Goal: Communication & Community: Answer question/provide support

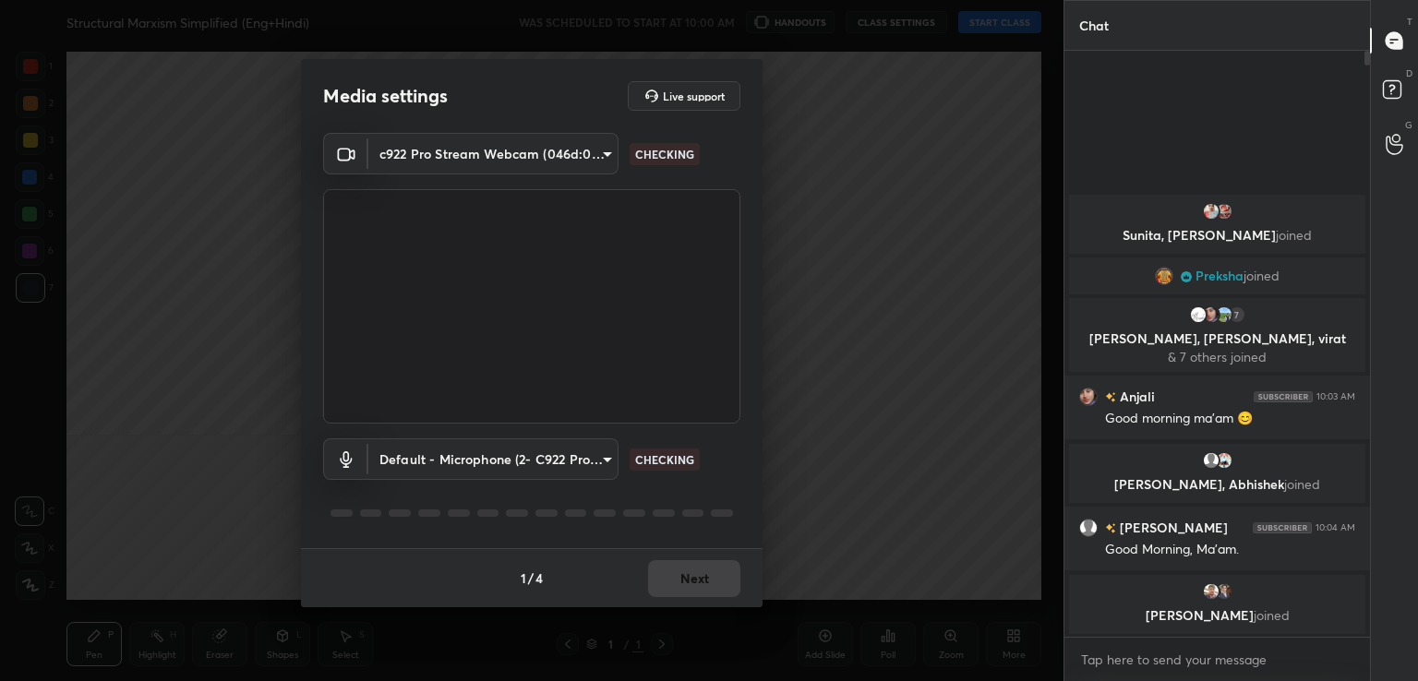
scroll to position [625, 300]
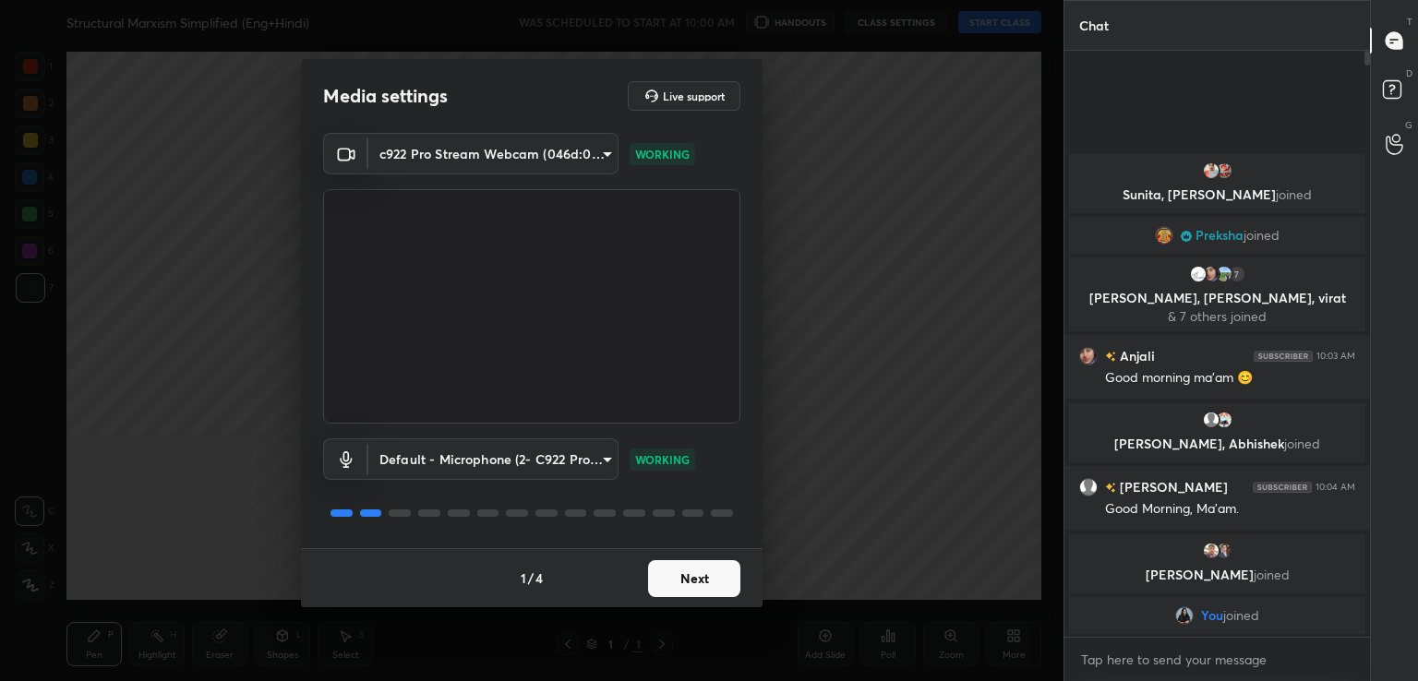
click at [703, 577] on button "Next" at bounding box center [694, 578] width 92 height 37
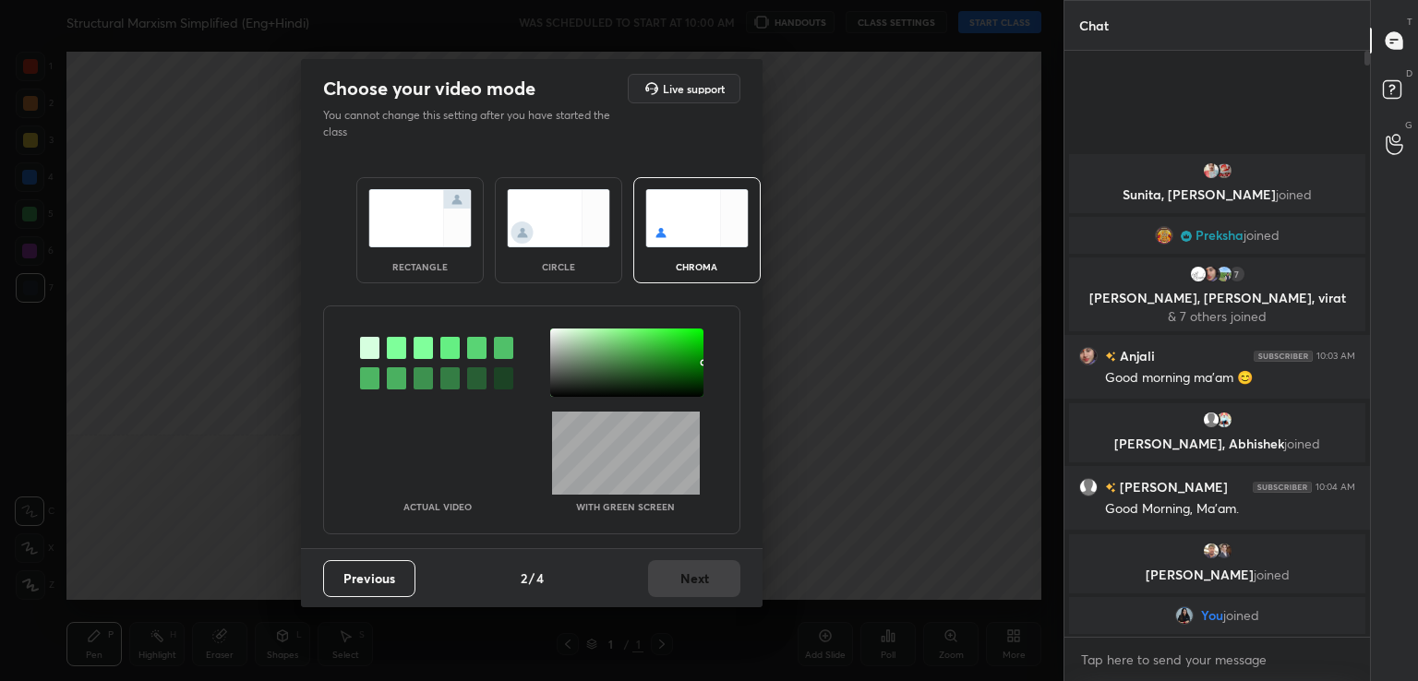
click at [406, 349] on div at bounding box center [436, 363] width 153 height 68
click at [404, 350] on div at bounding box center [396, 348] width 19 height 22
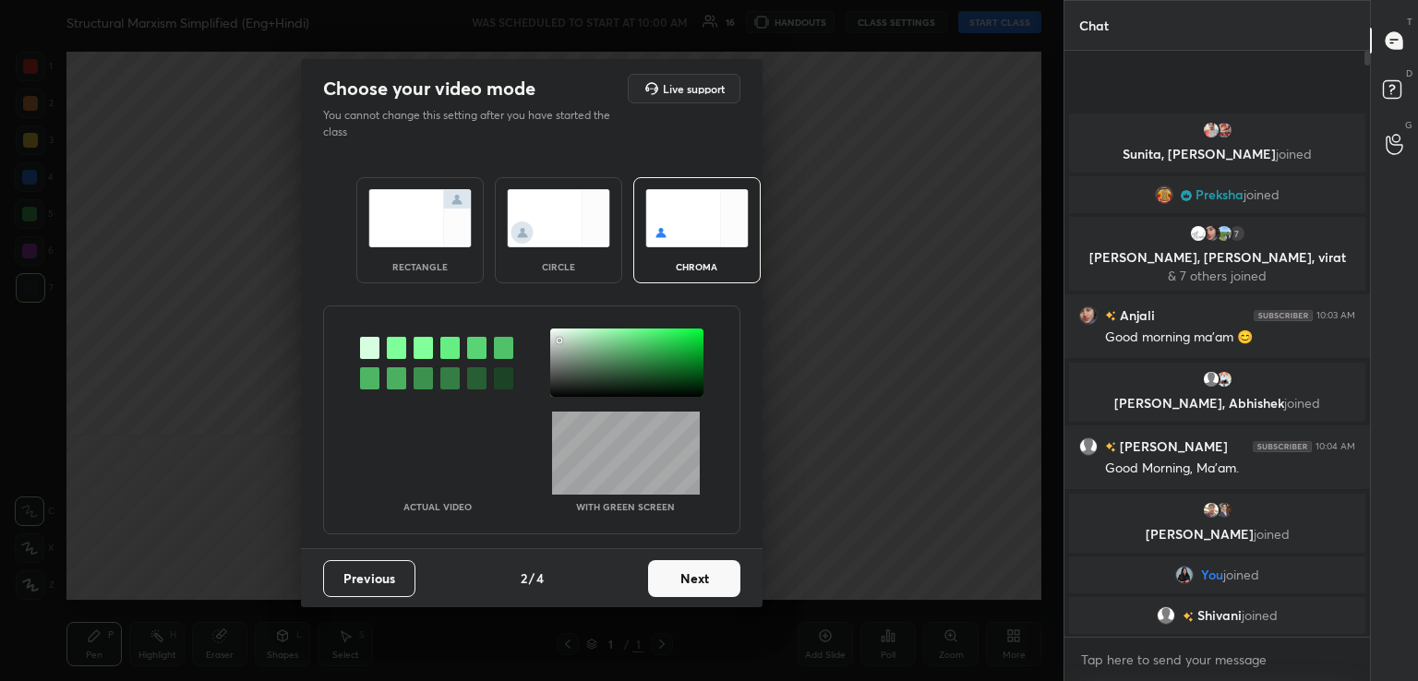
click at [559, 341] on div at bounding box center [626, 363] width 153 height 68
click at [707, 603] on div "Previous 2 / 4 Next" at bounding box center [531, 577] width 461 height 59
click at [731, 587] on button "Next" at bounding box center [694, 578] width 92 height 37
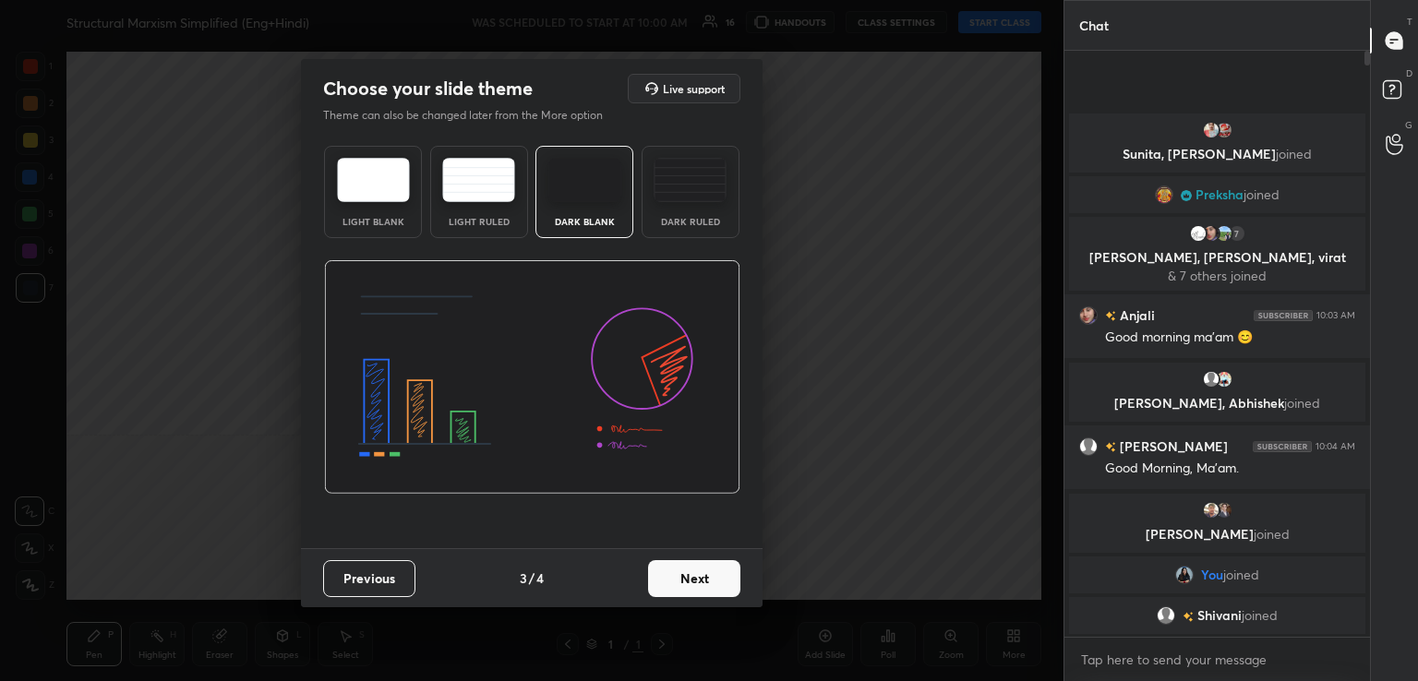
click at [731, 587] on button "Next" at bounding box center [694, 578] width 92 height 37
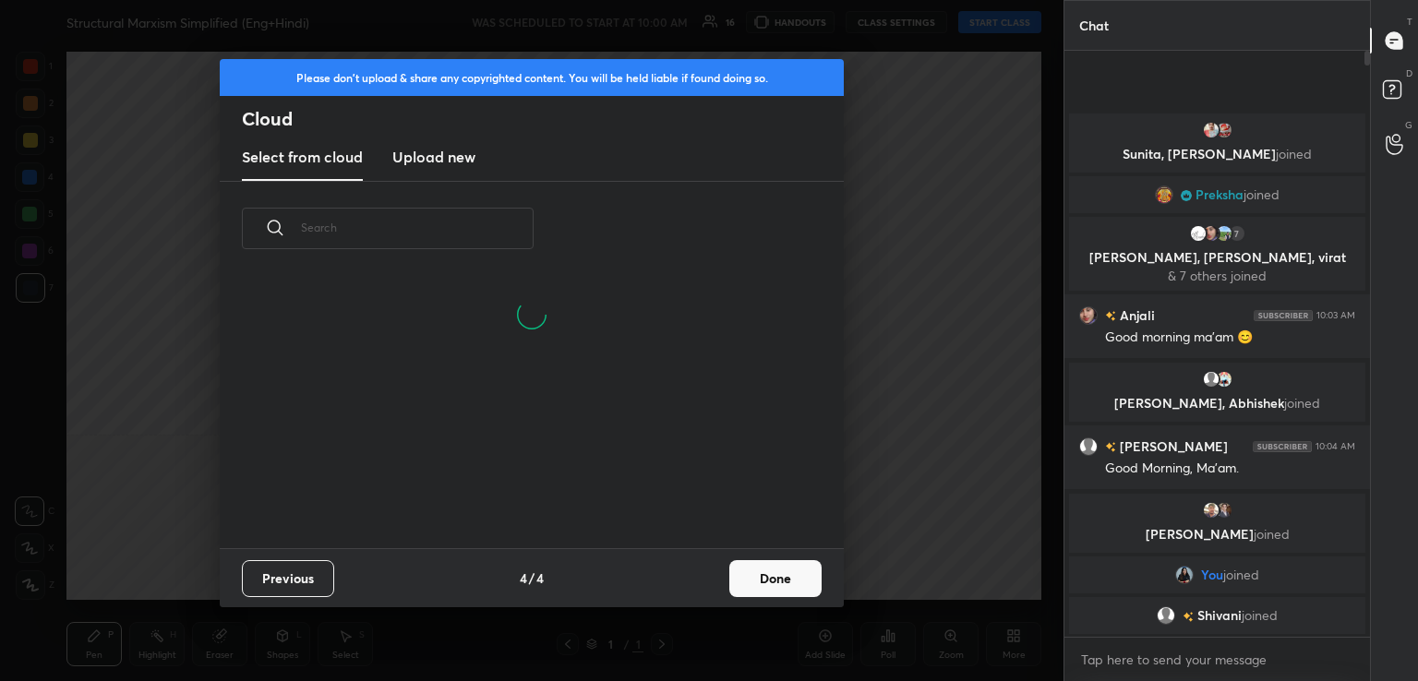
click at [779, 568] on button "Done" at bounding box center [775, 578] width 92 height 37
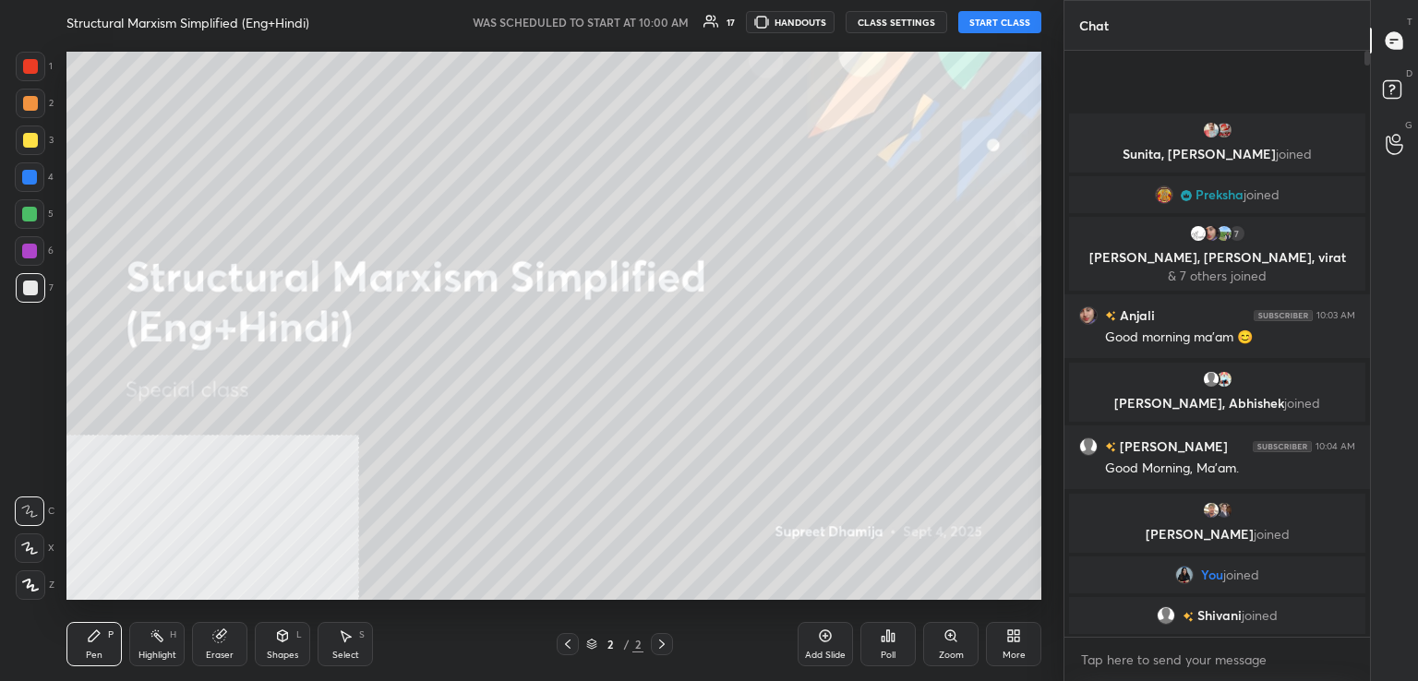
click at [989, 23] on button "START CLASS" at bounding box center [999, 22] width 83 height 22
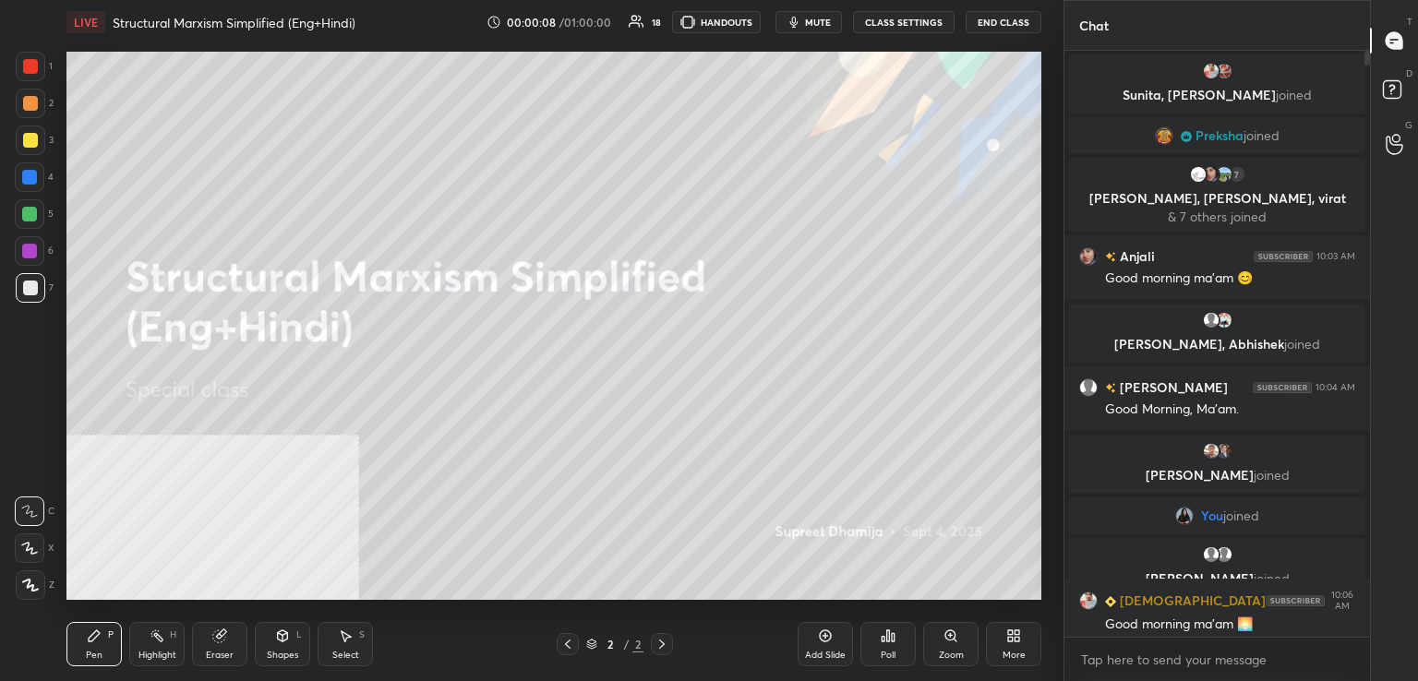
click at [1008, 651] on div "More" at bounding box center [1013, 655] width 23 height 9
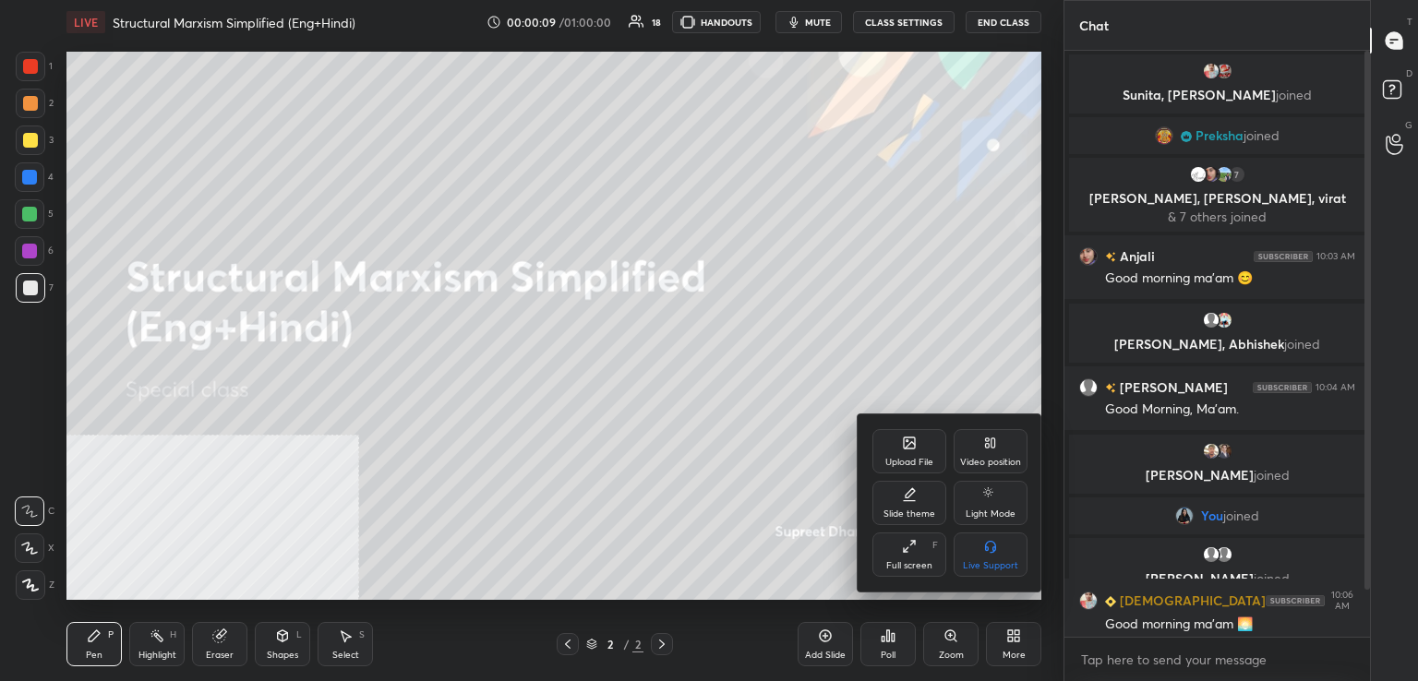
click at [1004, 446] on div "Video position" at bounding box center [990, 451] width 74 height 44
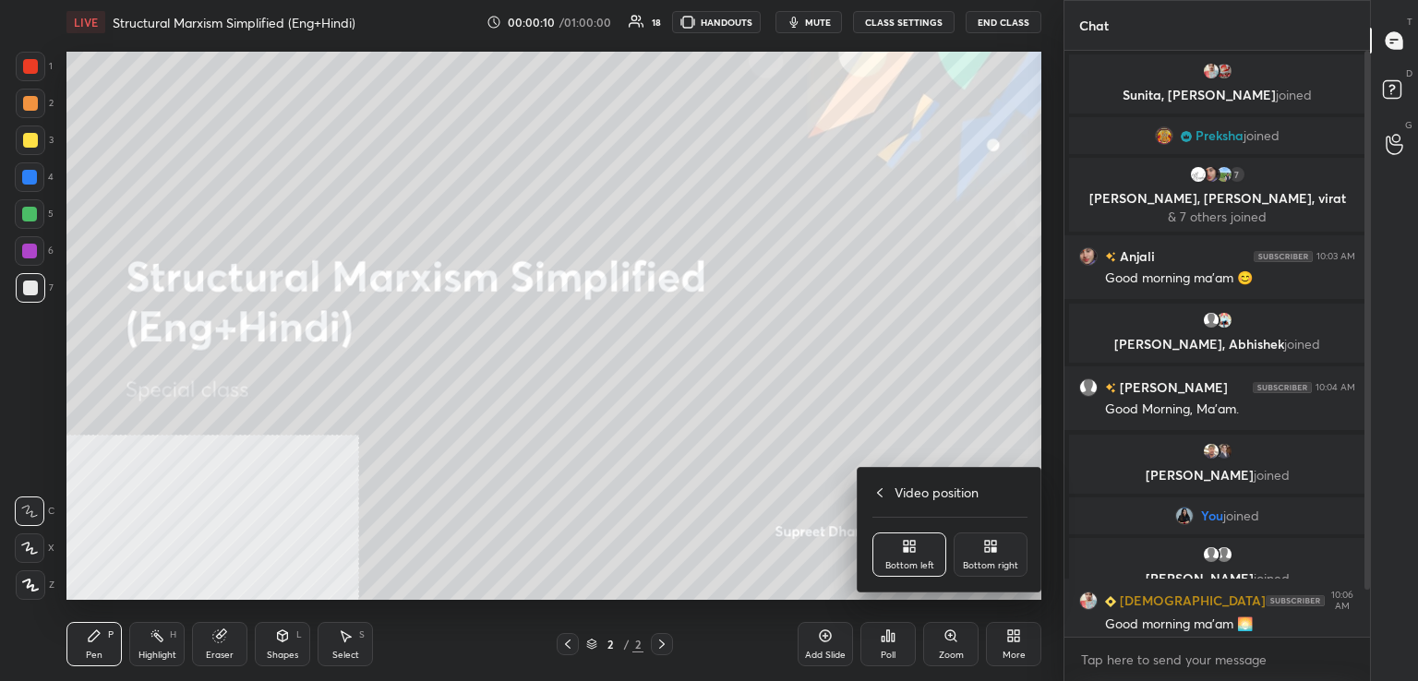
click at [987, 545] on icon at bounding box center [987, 543] width 5 height 5
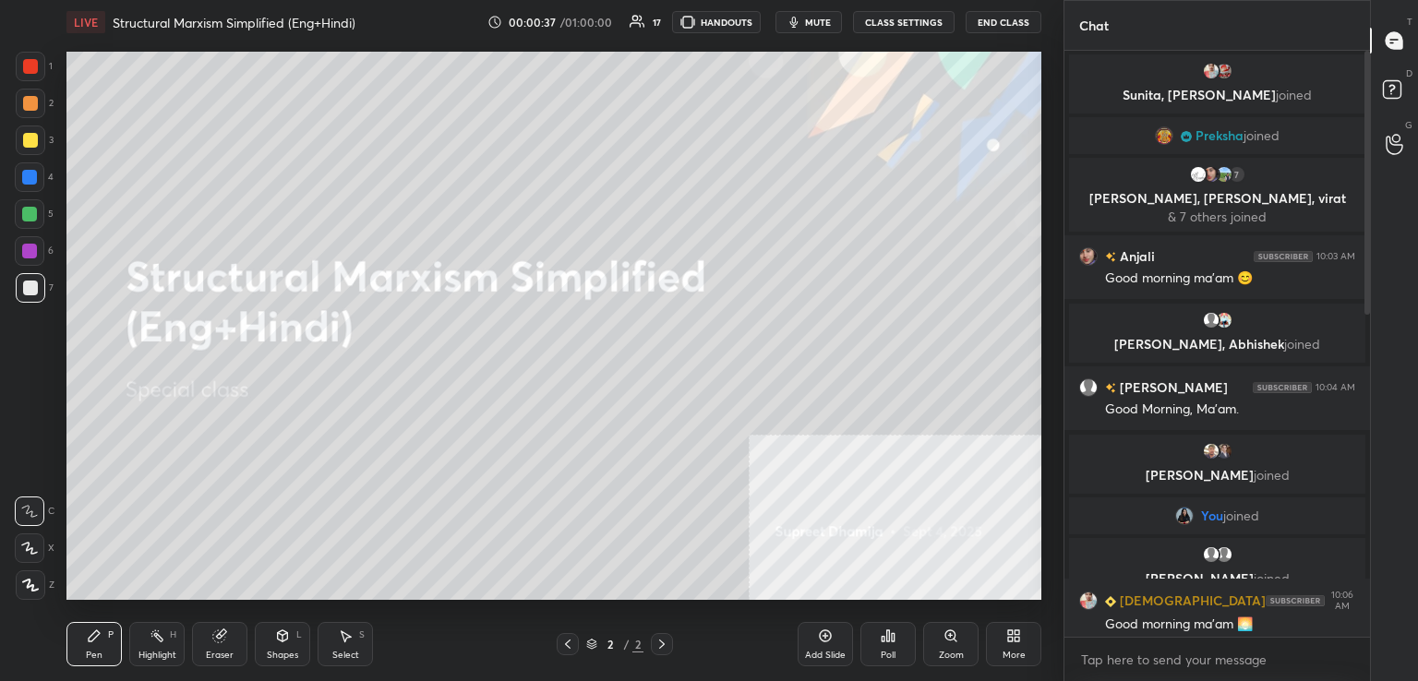
scroll to position [624, 0]
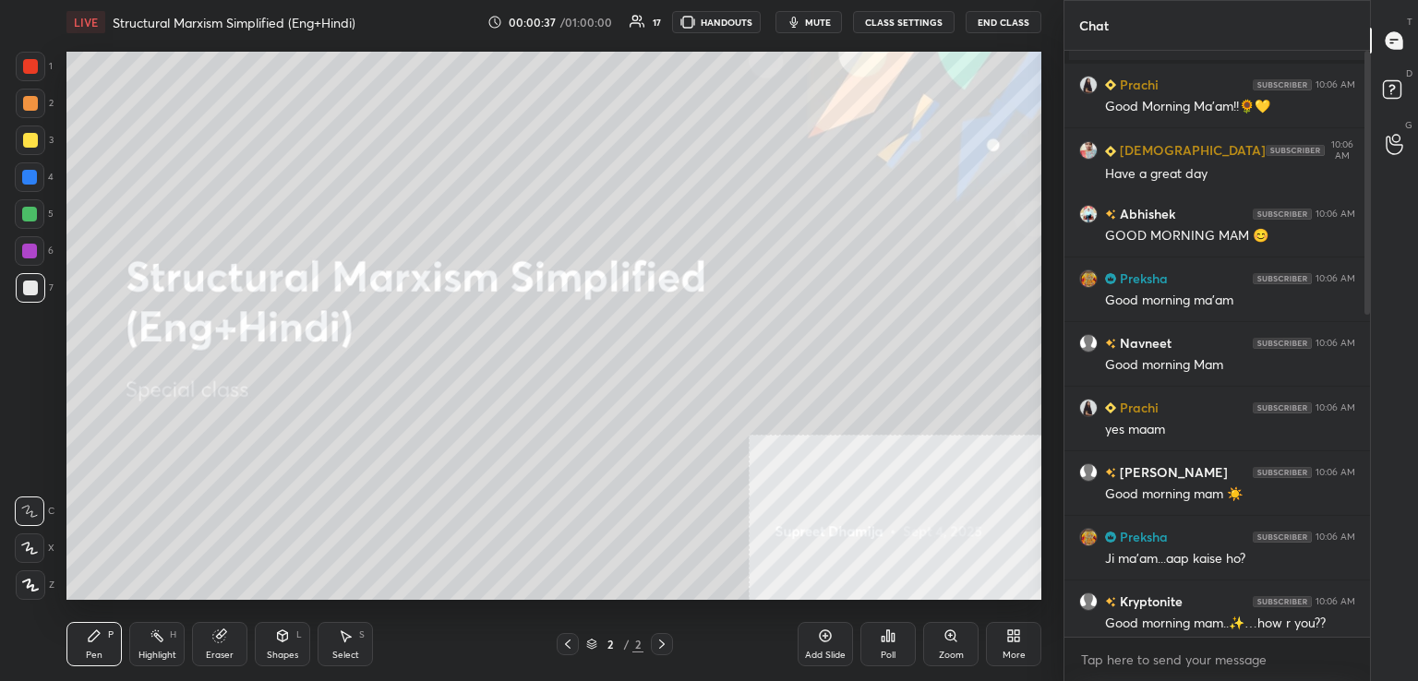
click at [1363, 281] on div at bounding box center [1363, 344] width 11 height 586
drag, startPoint x: 1363, startPoint y: 281, endPoint x: 1364, endPoint y: 401, distance: 120.0
click at [1364, 401] on div at bounding box center [1363, 344] width 11 height 586
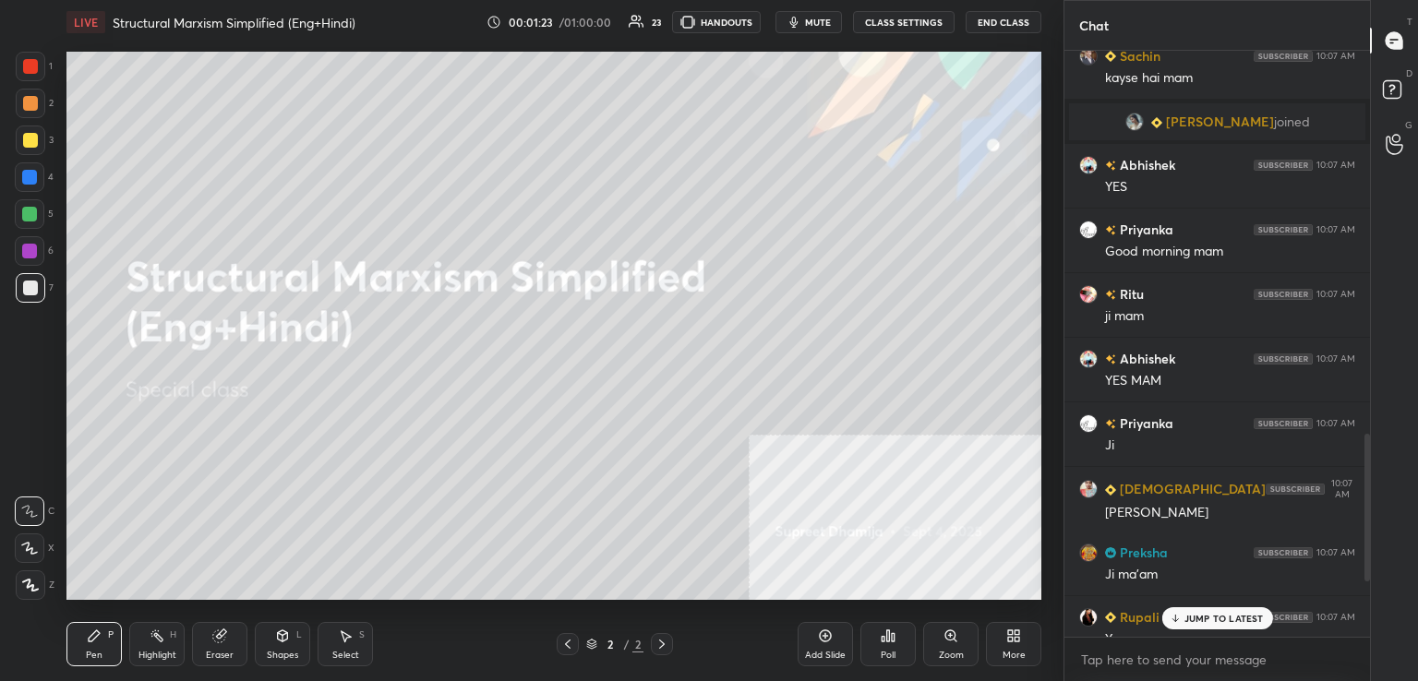
scroll to position [1535, 0]
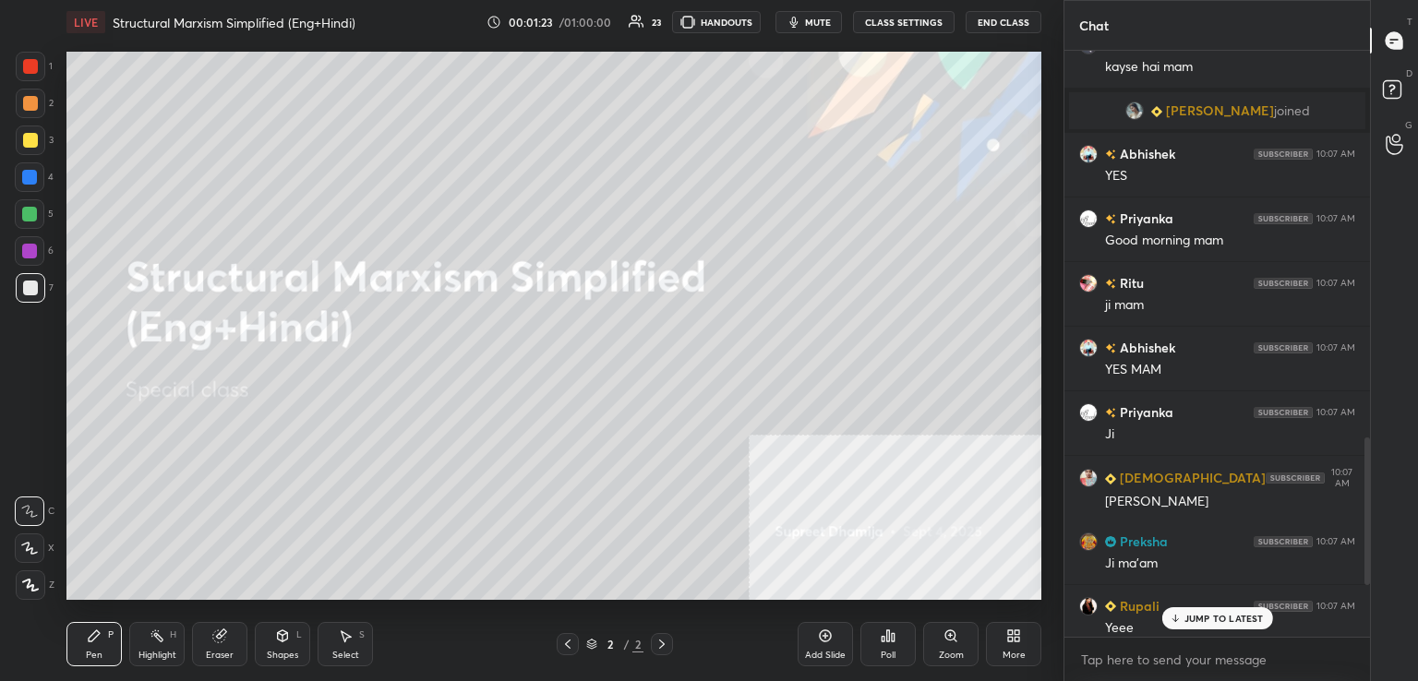
click at [1015, 631] on icon at bounding box center [1016, 632] width 5 height 5
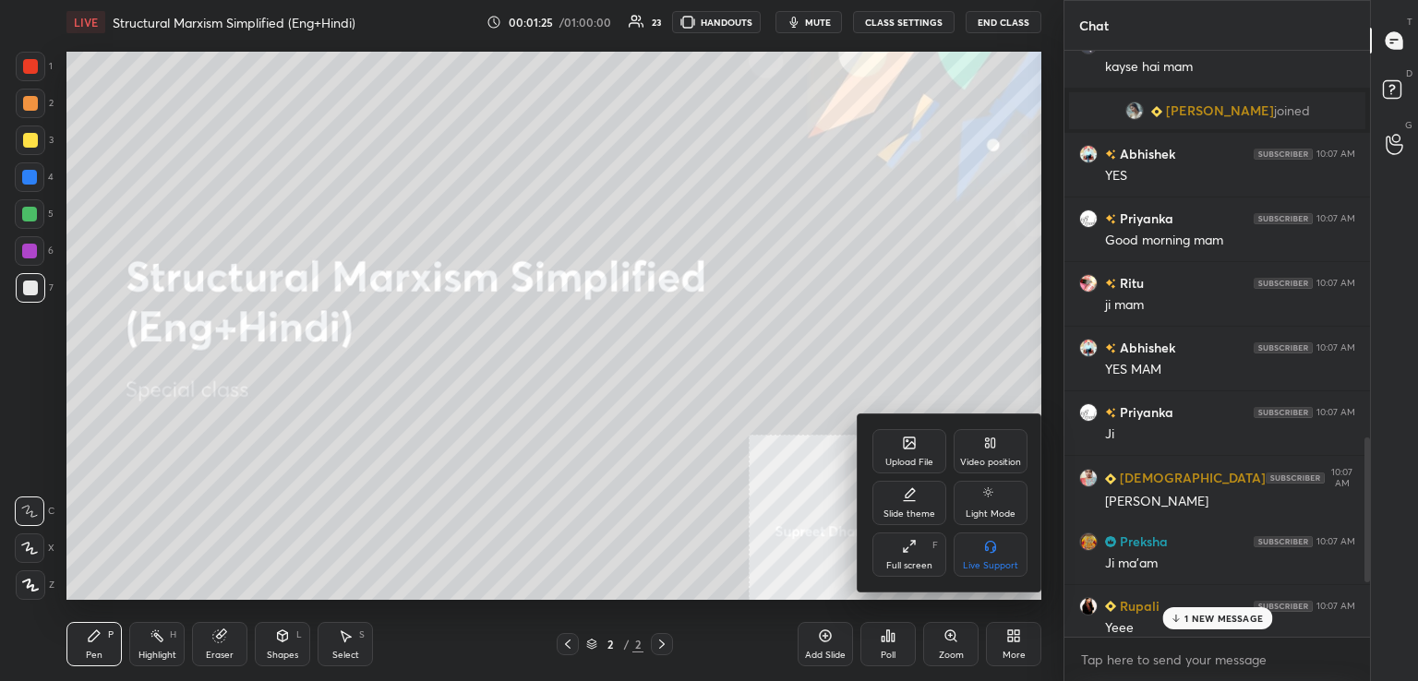
click at [908, 453] on div "Upload File" at bounding box center [909, 451] width 74 height 44
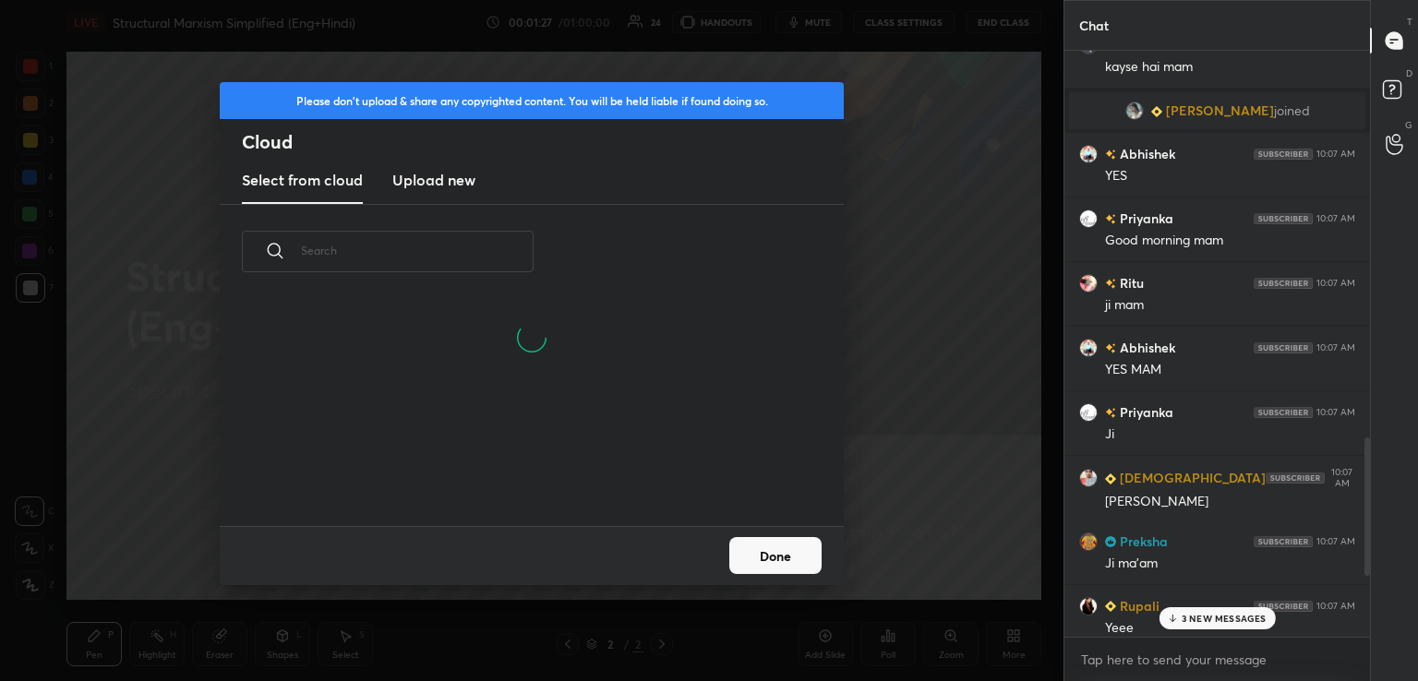
click at [436, 184] on h3 "Upload new" at bounding box center [433, 180] width 83 height 22
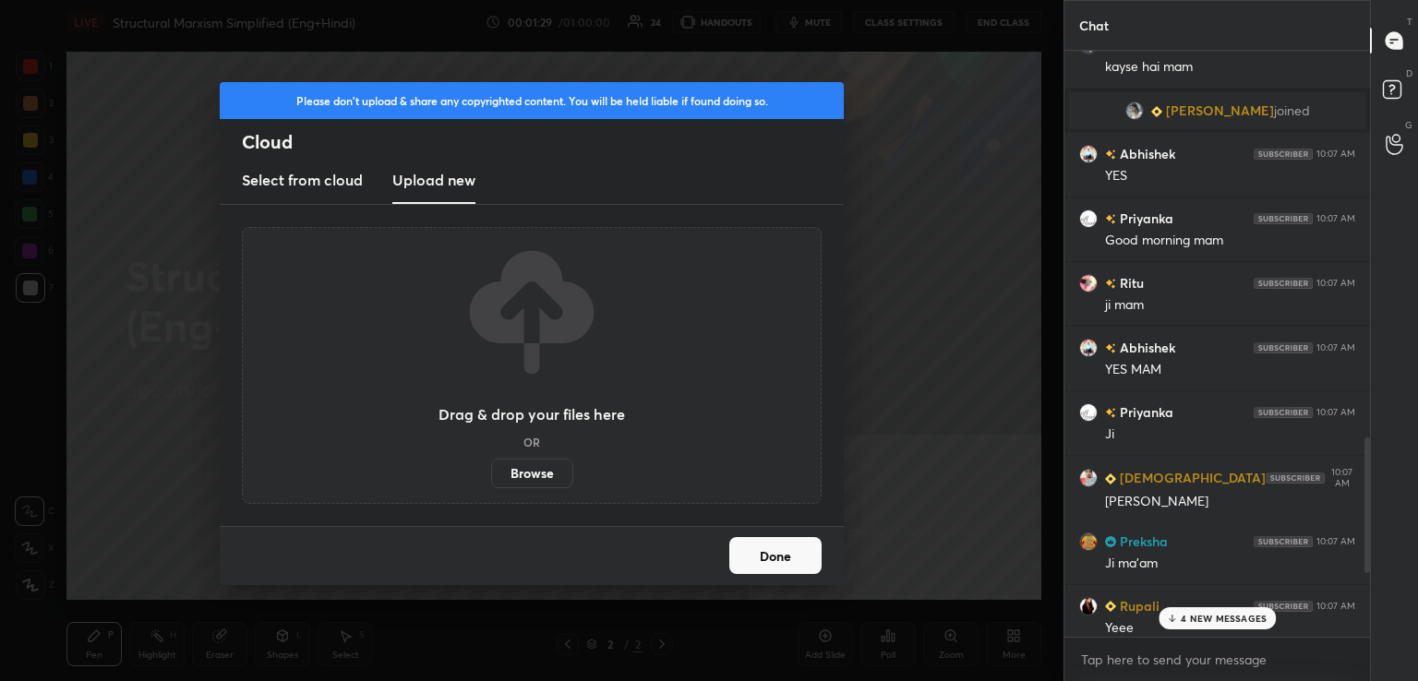
click at [538, 474] on label "Browse" at bounding box center [532, 474] width 82 height 30
click at [491, 474] on input "Browse" at bounding box center [491, 474] width 0 height 30
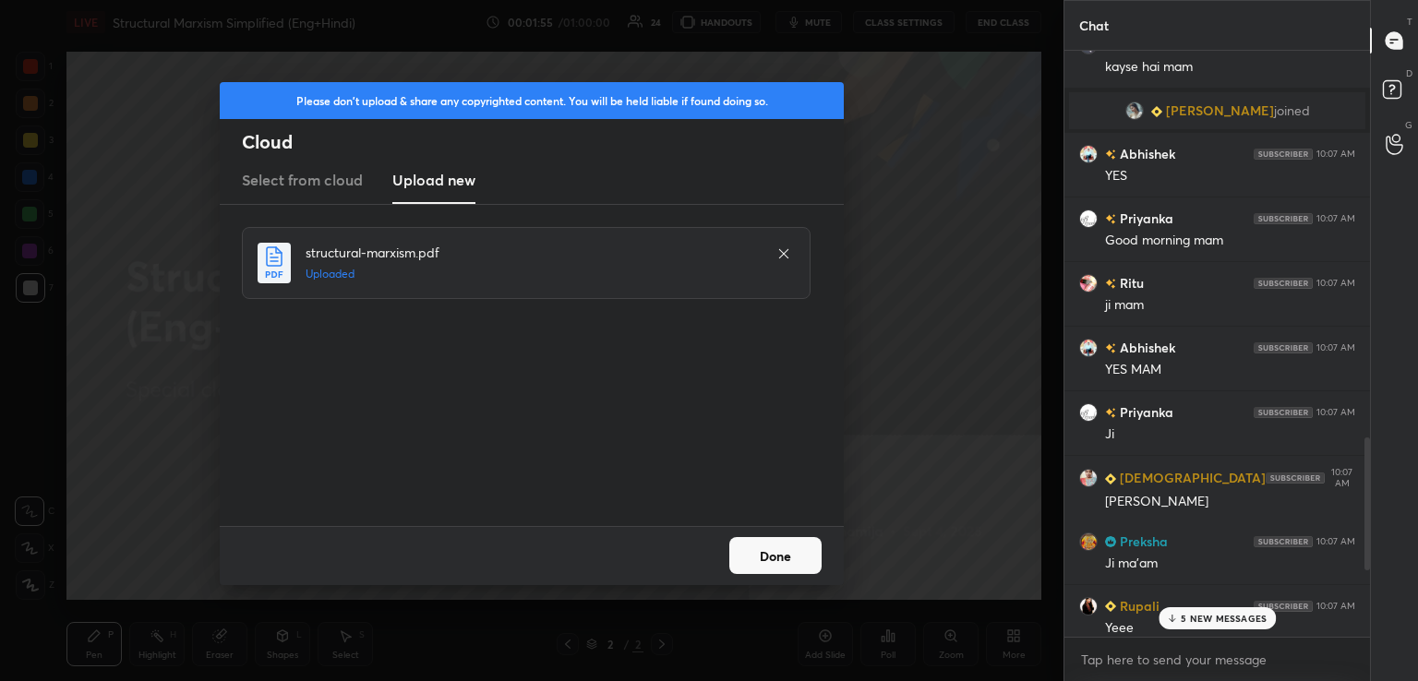
click at [781, 543] on button "Done" at bounding box center [775, 555] width 92 height 37
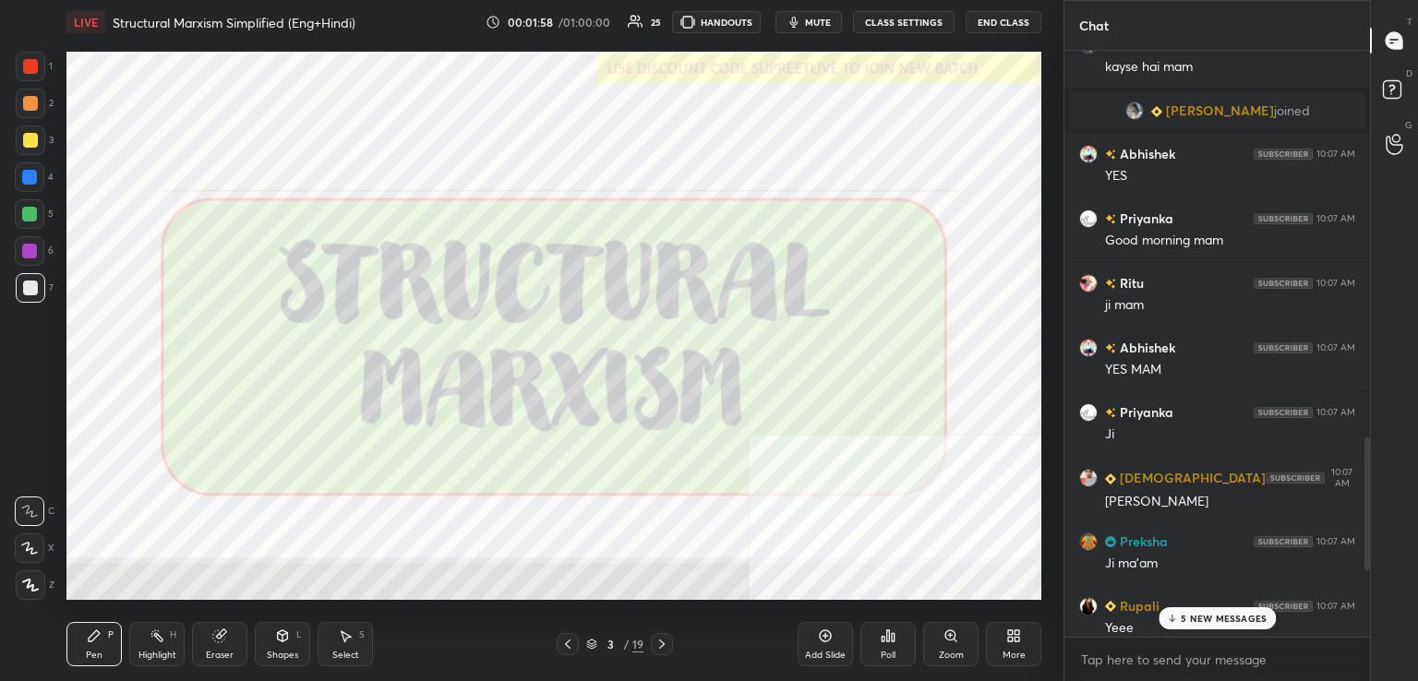
click at [1211, 623] on p "5 NEW MESSAGES" at bounding box center [1223, 618] width 86 height 11
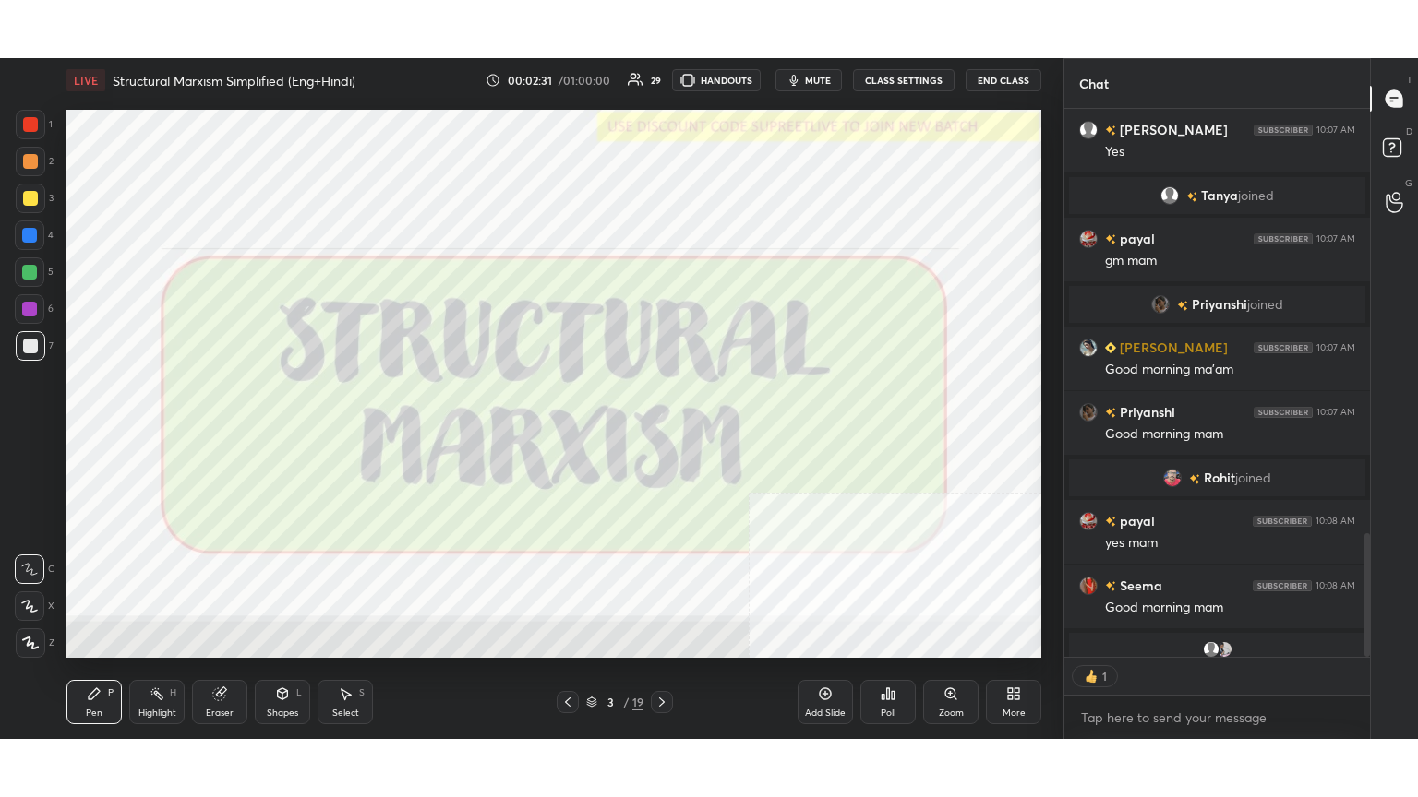
scroll to position [6, 6]
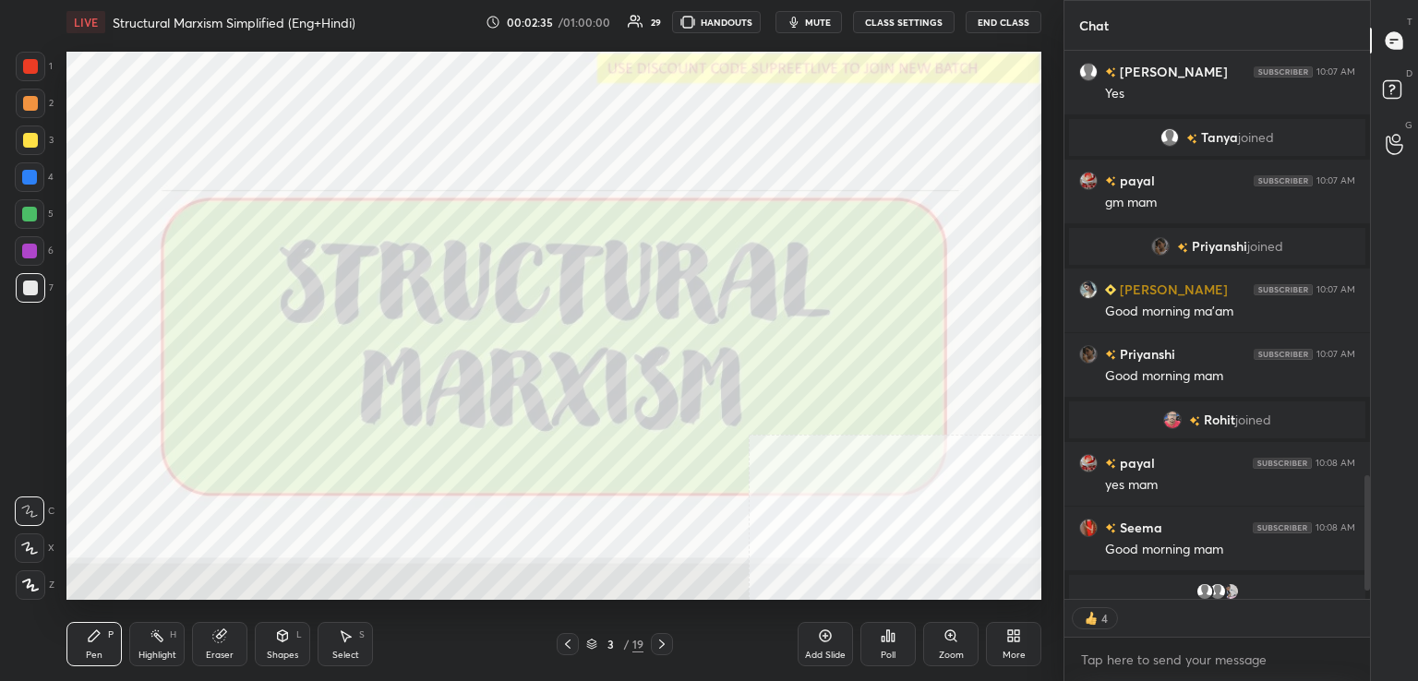
click at [1015, 651] on div "More" at bounding box center [1013, 655] width 23 height 9
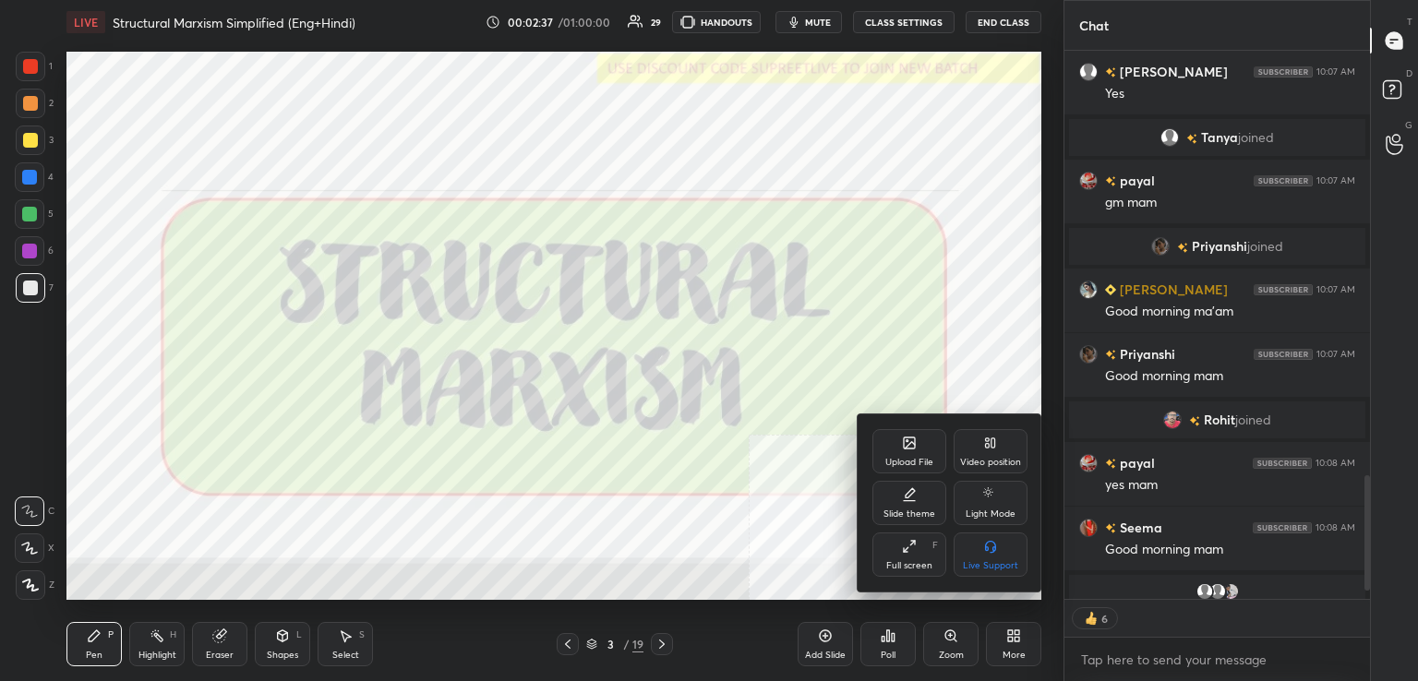
click at [893, 566] on div "Full screen" at bounding box center [909, 565] width 46 height 9
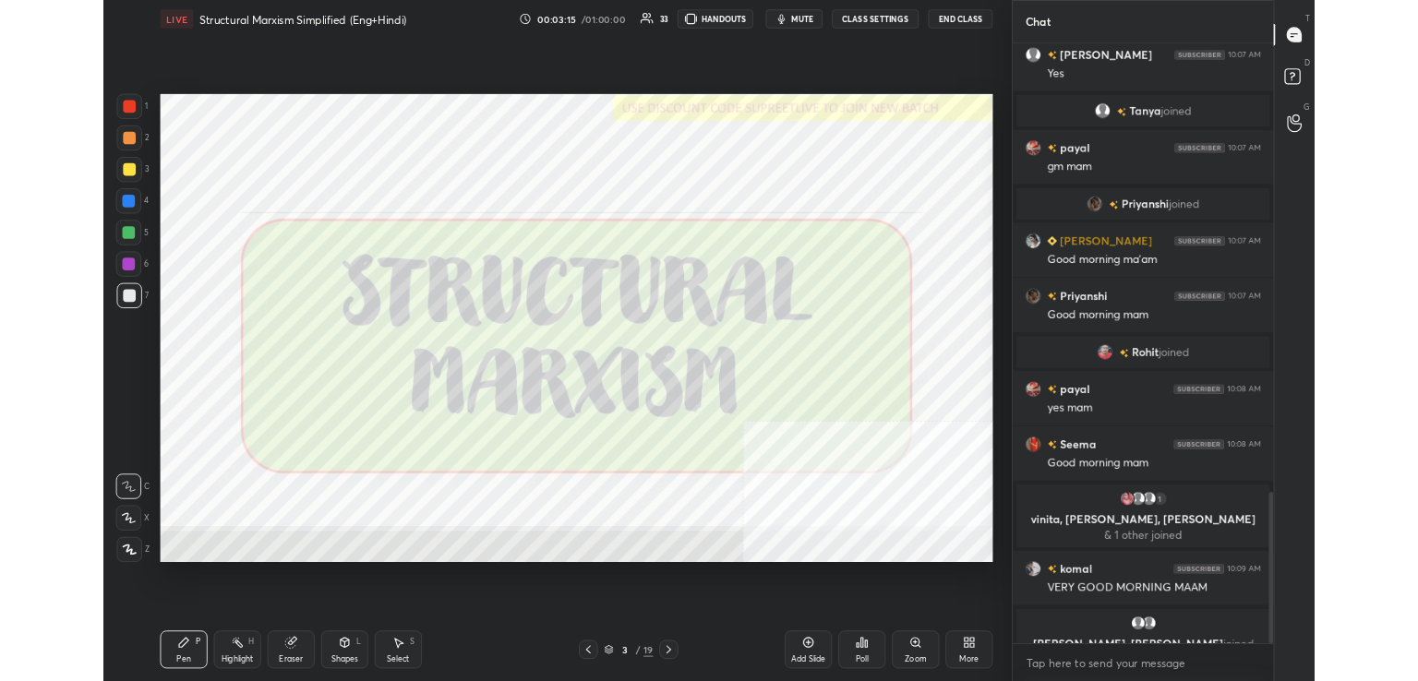
scroll to position [2074, 0]
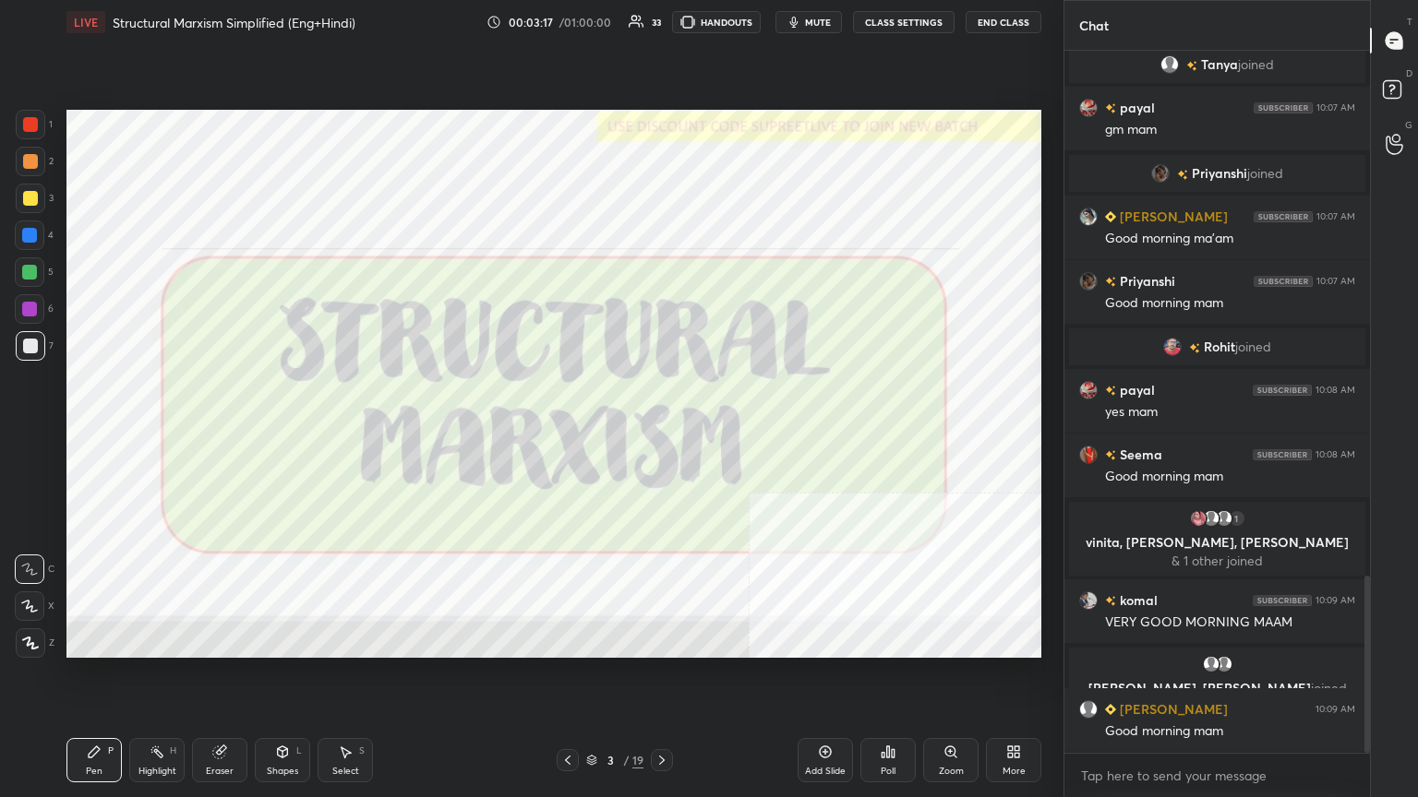
click at [1002, 680] on div "More" at bounding box center [1013, 760] width 55 height 44
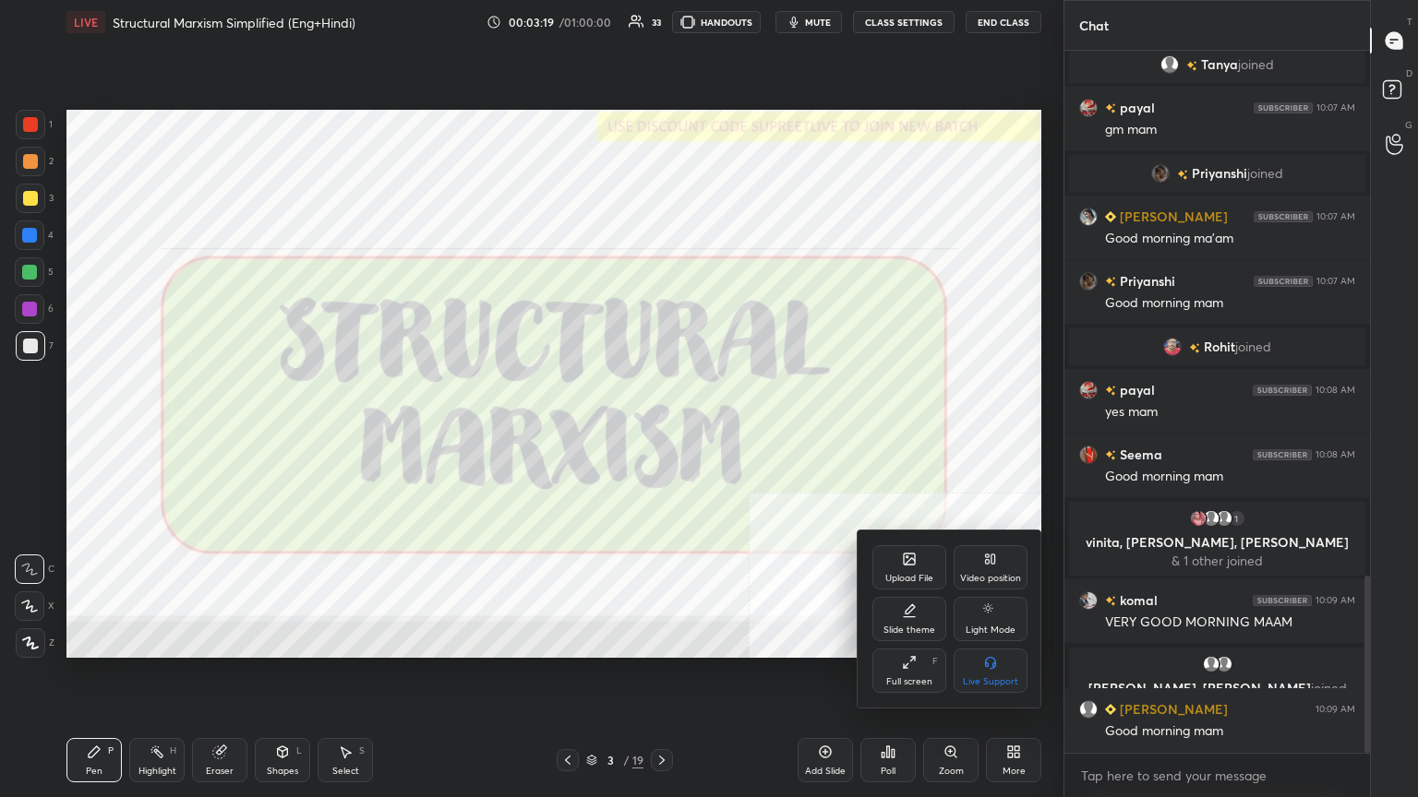
click at [927, 652] on div "Full screen F" at bounding box center [909, 671] width 74 height 44
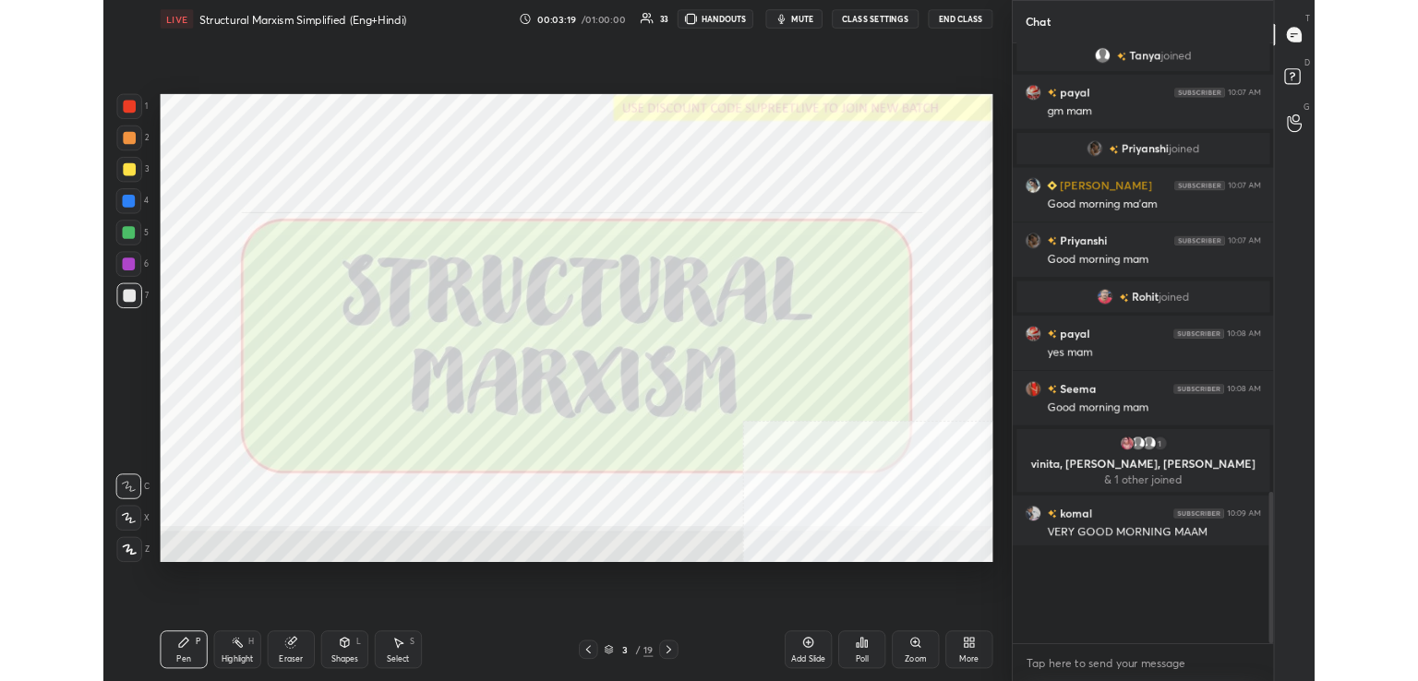
scroll to position [91721, 91296]
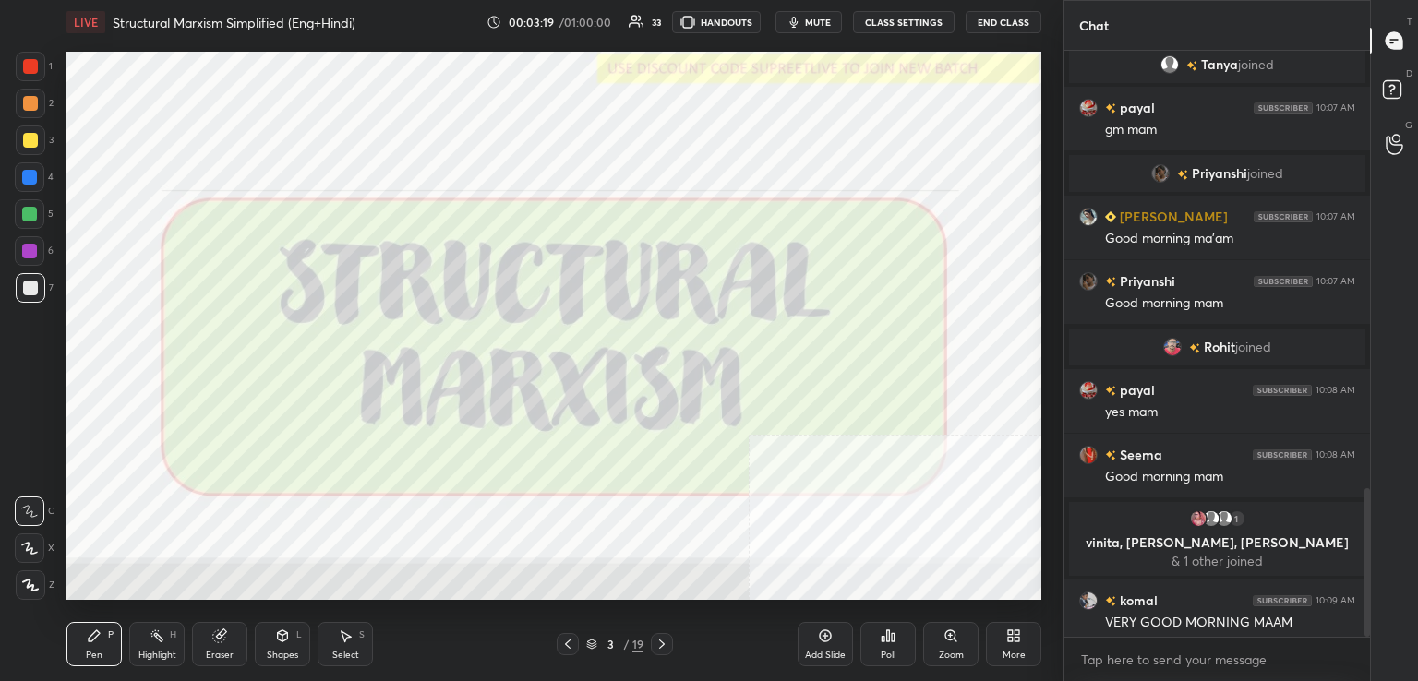
type textarea "x"
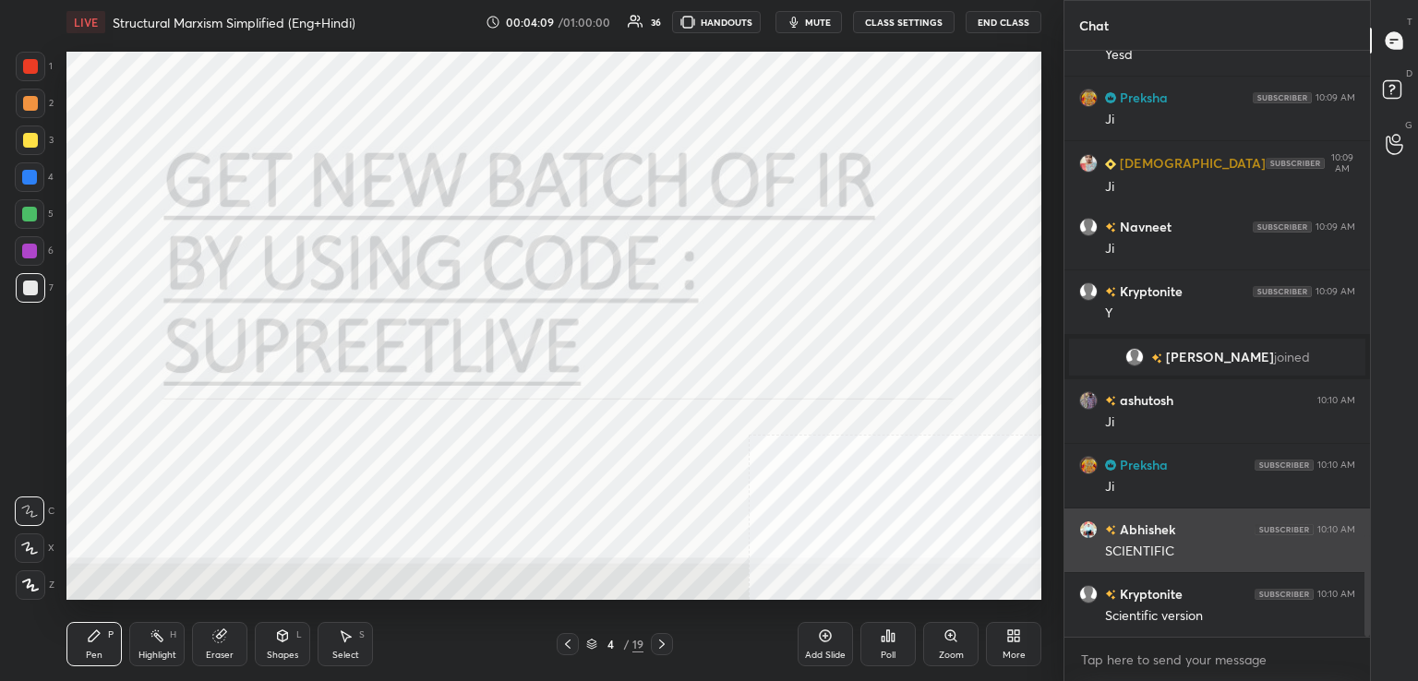
scroll to position [2809, 0]
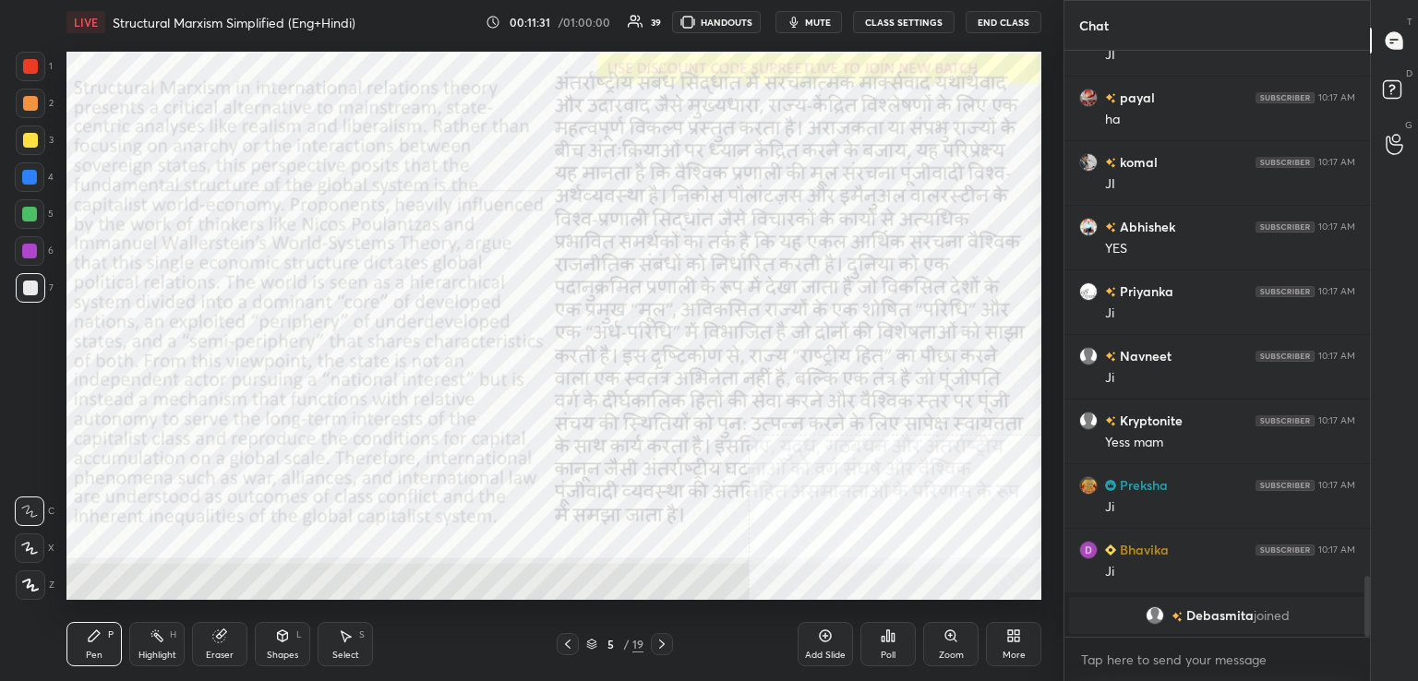
scroll to position [5107, 0]
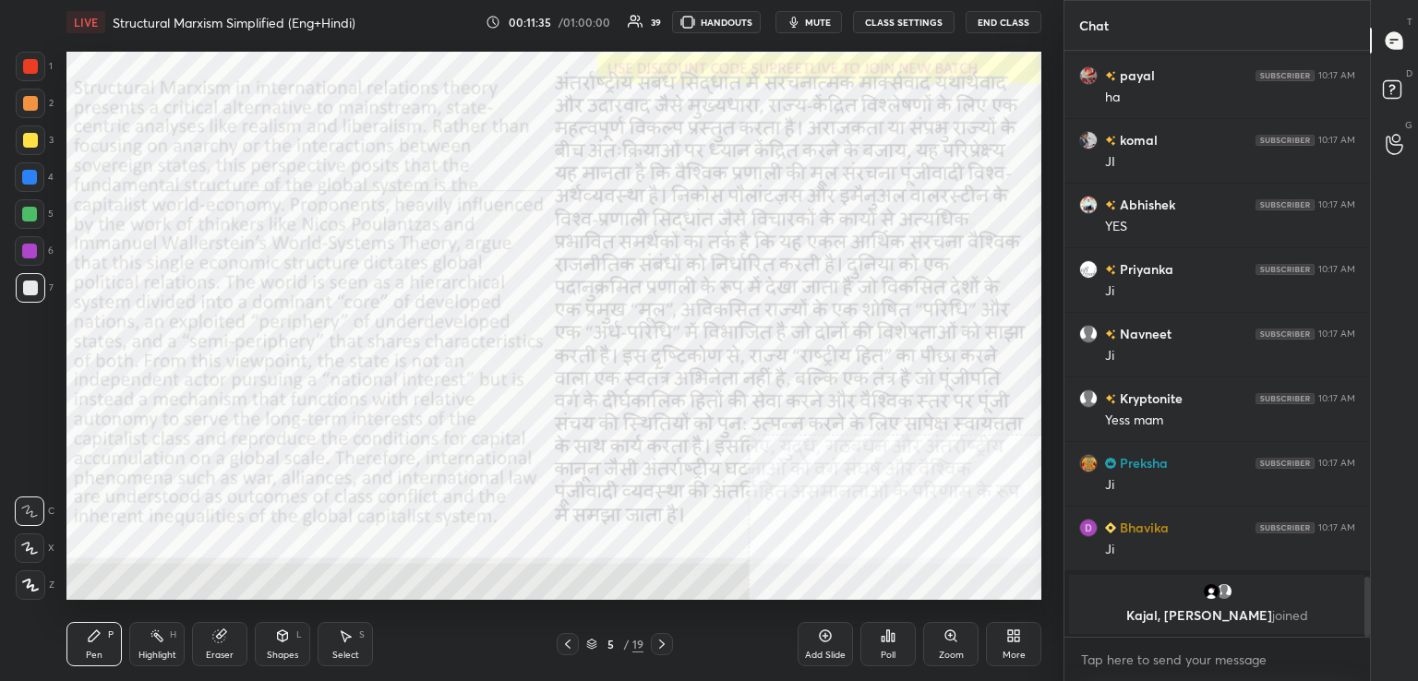
click at [819, 616] on div "Add Slide Poll Zoom More" at bounding box center [919, 643] width 244 height 103
click at [819, 621] on div "Add Slide Poll Zoom More" at bounding box center [919, 643] width 244 height 103
click at [823, 662] on div "Add Slide" at bounding box center [824, 644] width 55 height 44
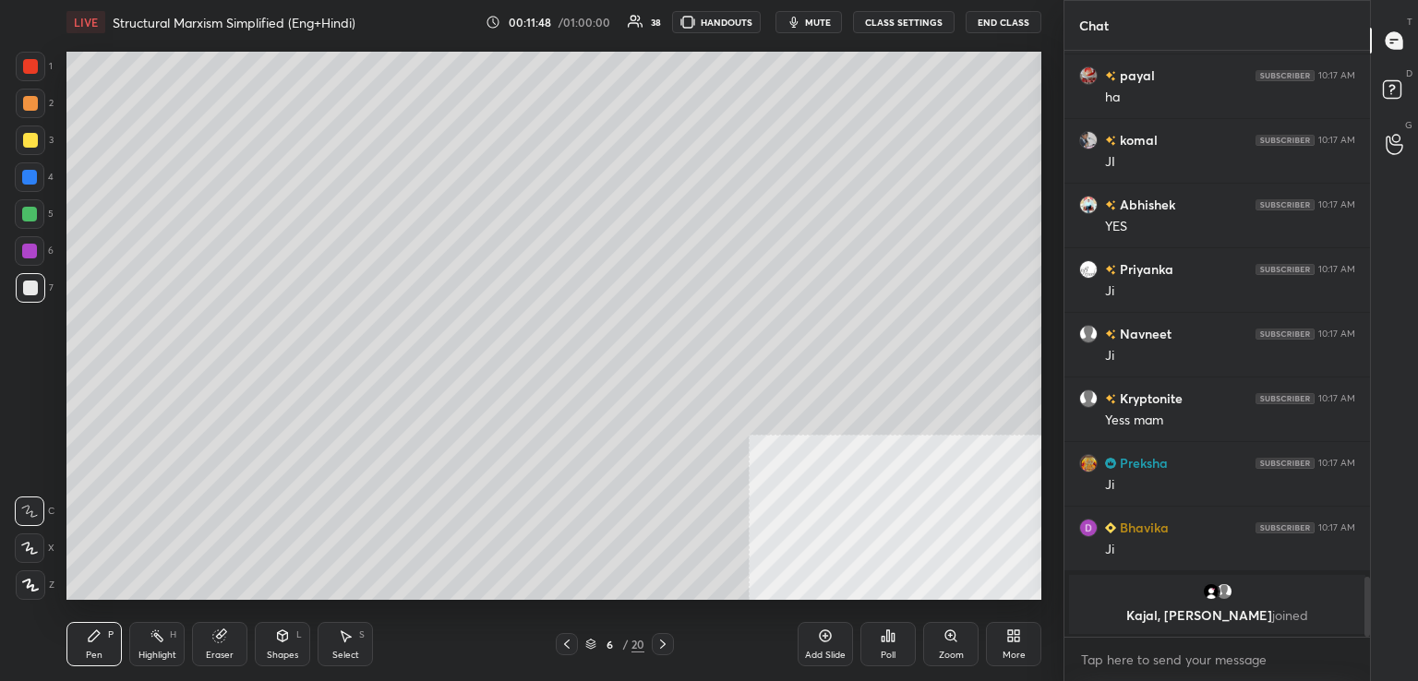
click at [41, 581] on div at bounding box center [31, 585] width 30 height 30
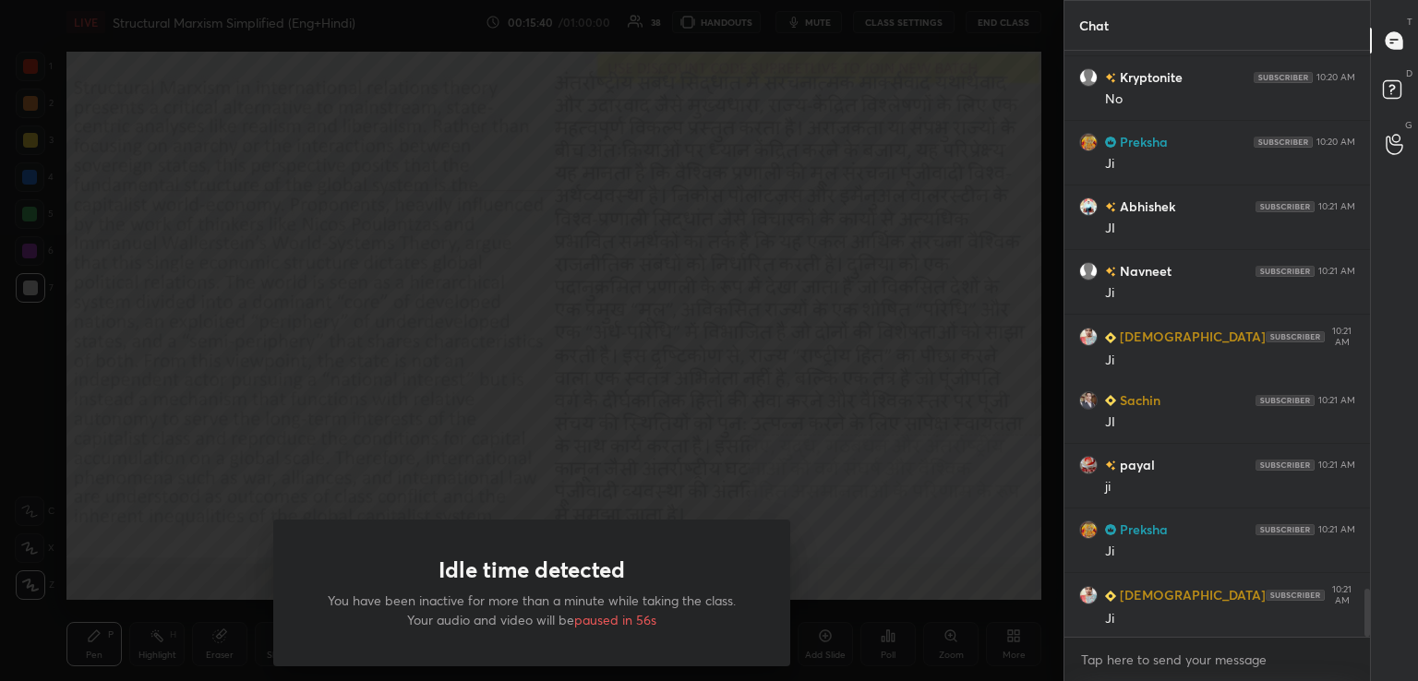
scroll to position [6702, 0]
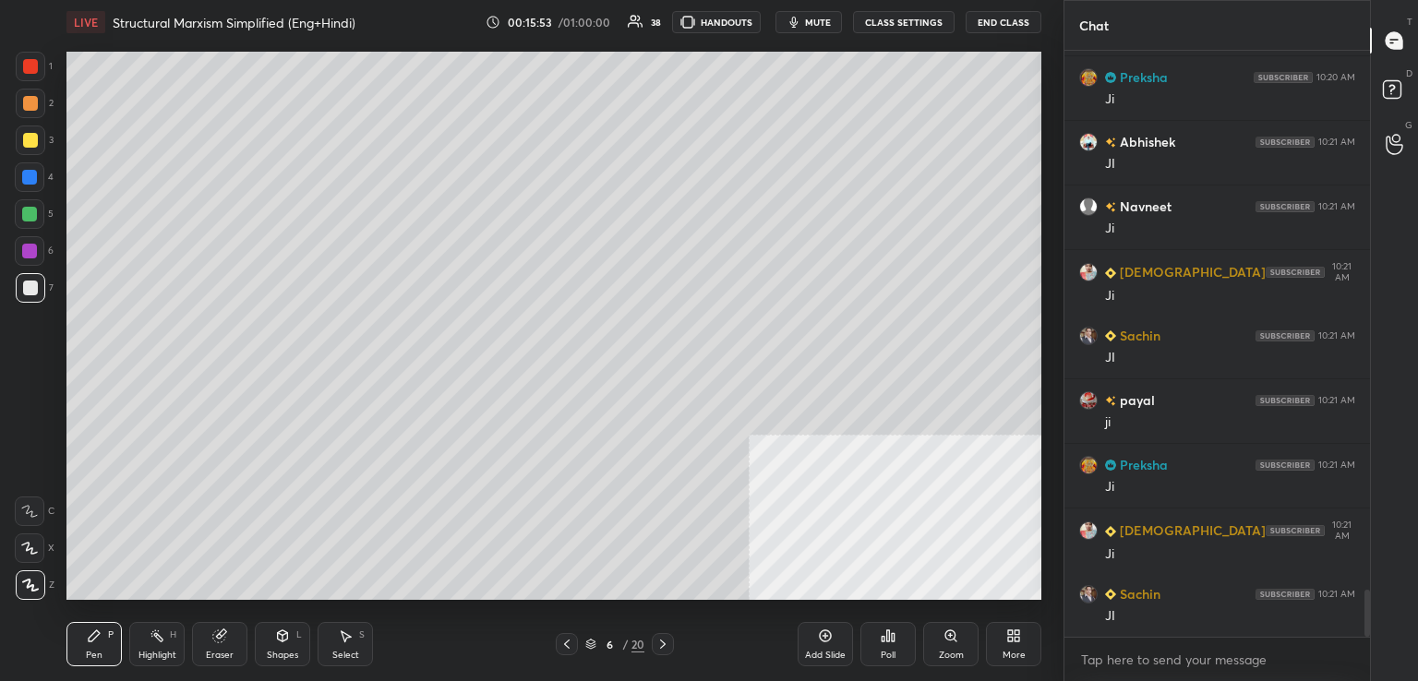
click at [836, 651] on div "Add Slide" at bounding box center [825, 655] width 41 height 9
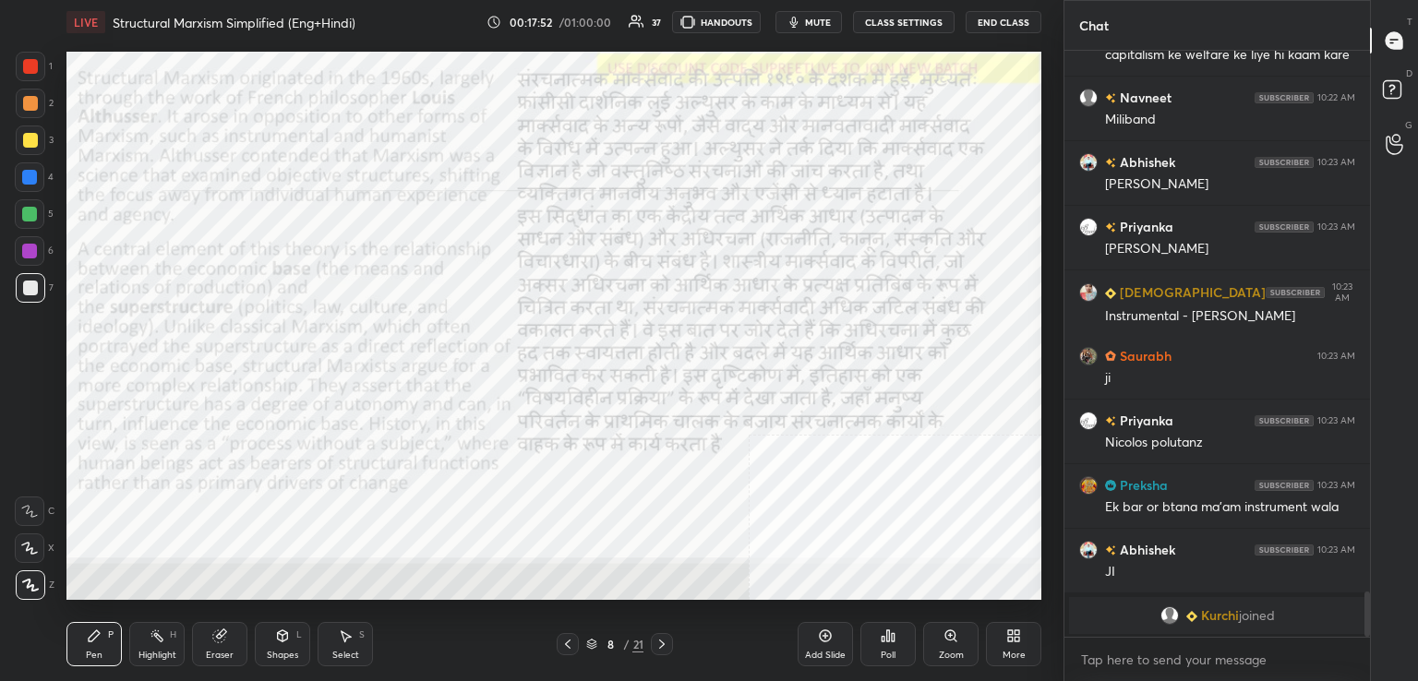
scroll to position [6971, 0]
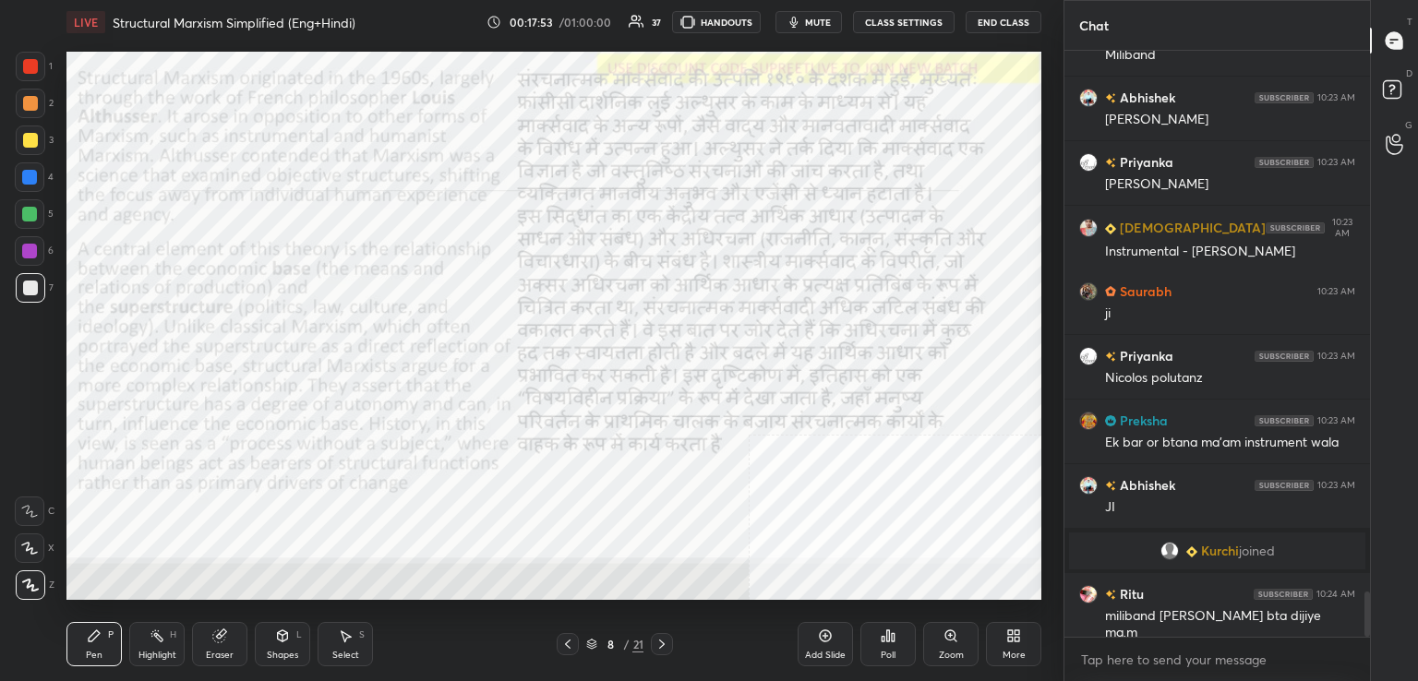
click at [37, 81] on div "1" at bounding box center [34, 70] width 37 height 37
click at [224, 654] on div "Eraser" at bounding box center [220, 655] width 28 height 9
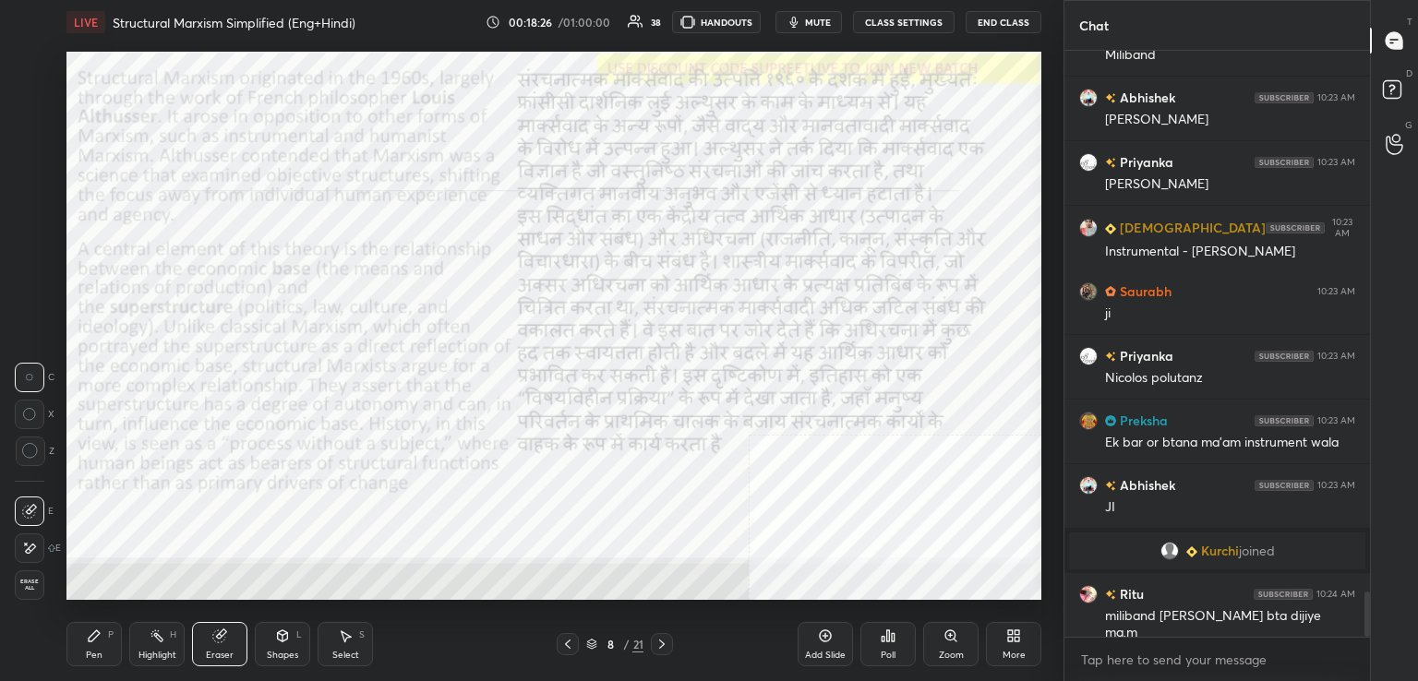
click at [99, 648] on div "Pen P" at bounding box center [93, 644] width 55 height 44
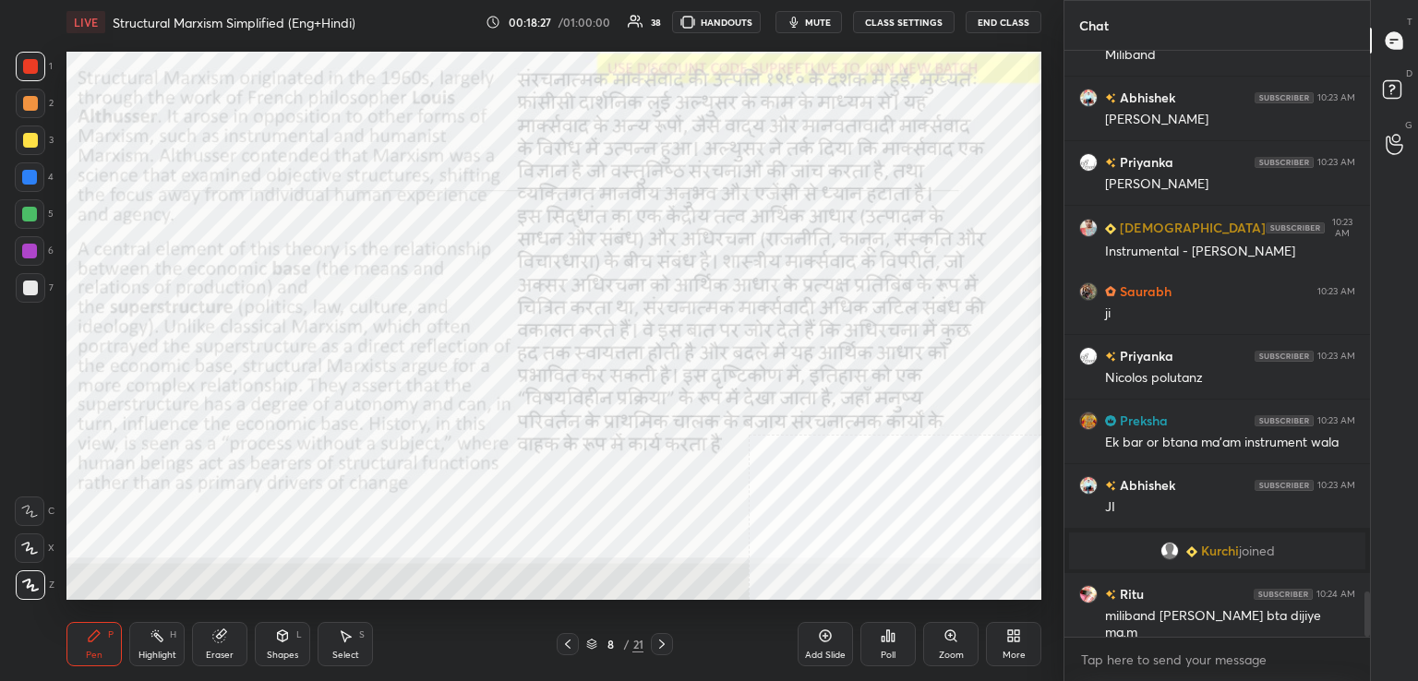
click at [229, 639] on div "Eraser" at bounding box center [219, 644] width 55 height 44
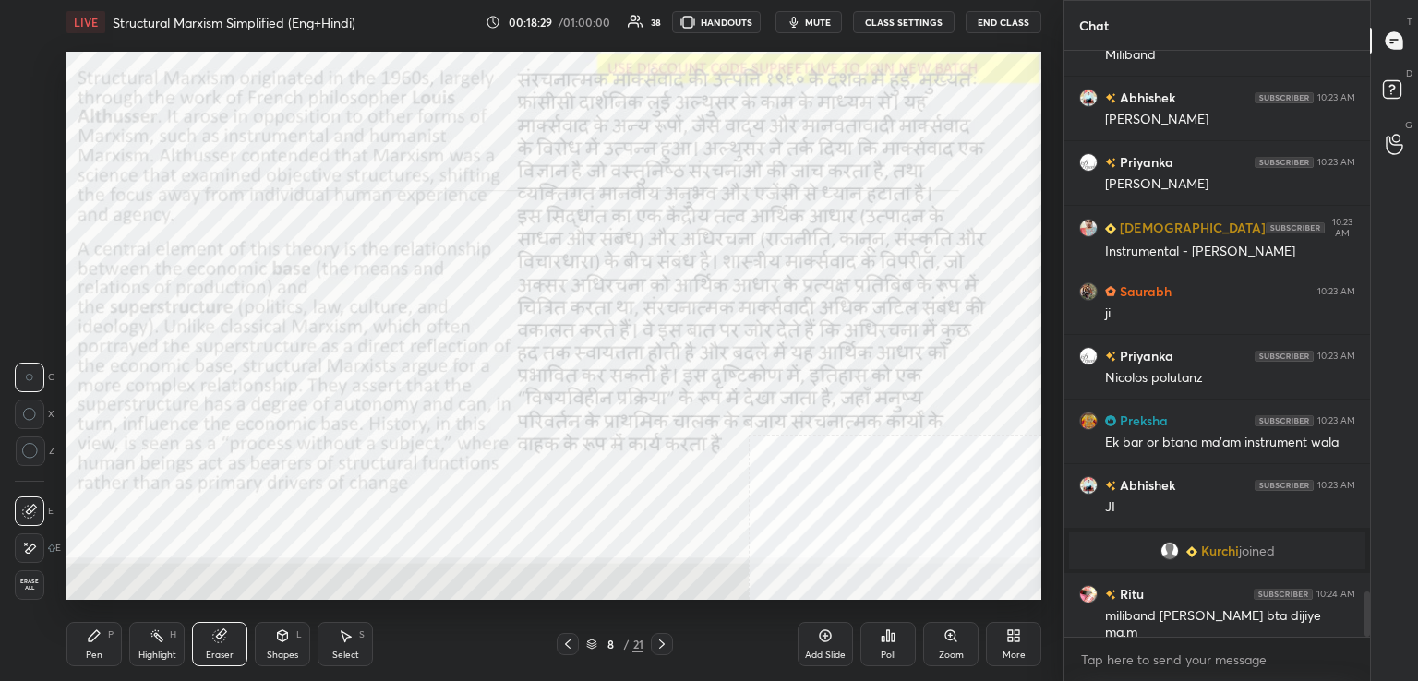
click at [39, 585] on span "Erase all" at bounding box center [30, 585] width 28 height 13
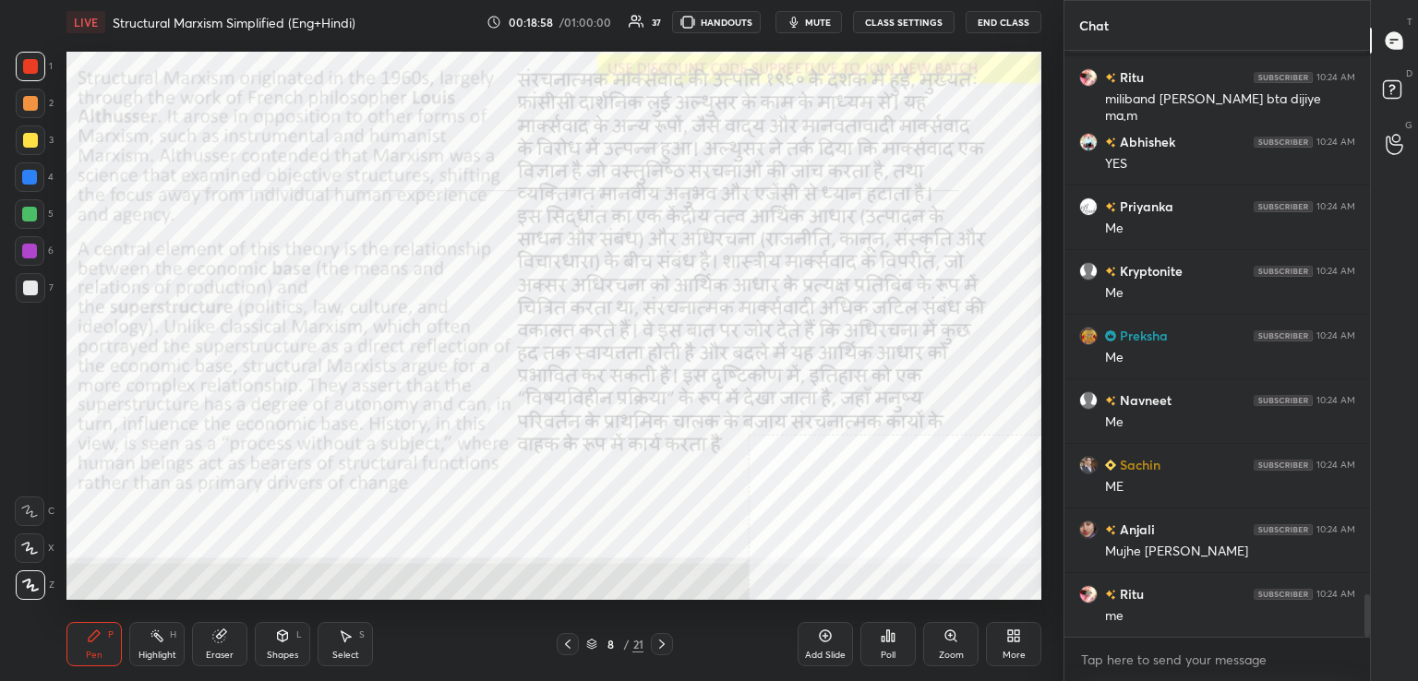
scroll to position [7553, 0]
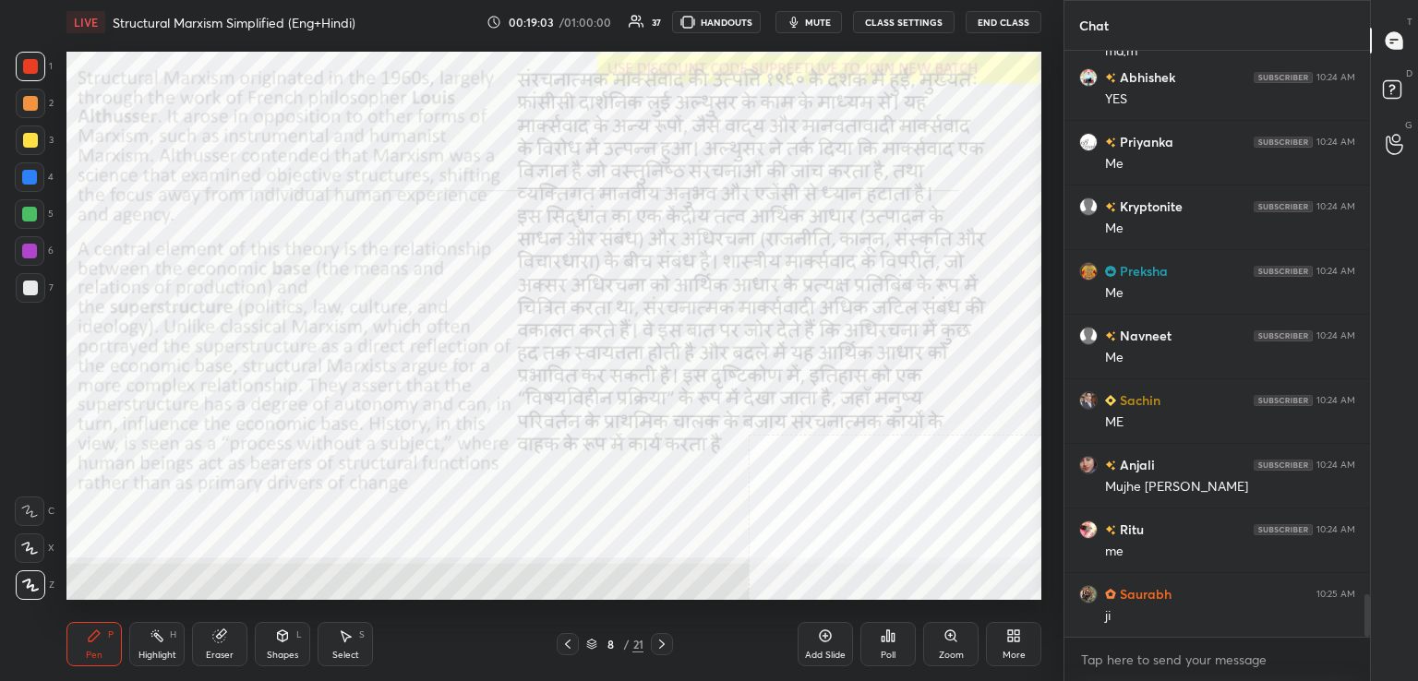
click at [824, 653] on div "Add Slide" at bounding box center [825, 655] width 41 height 9
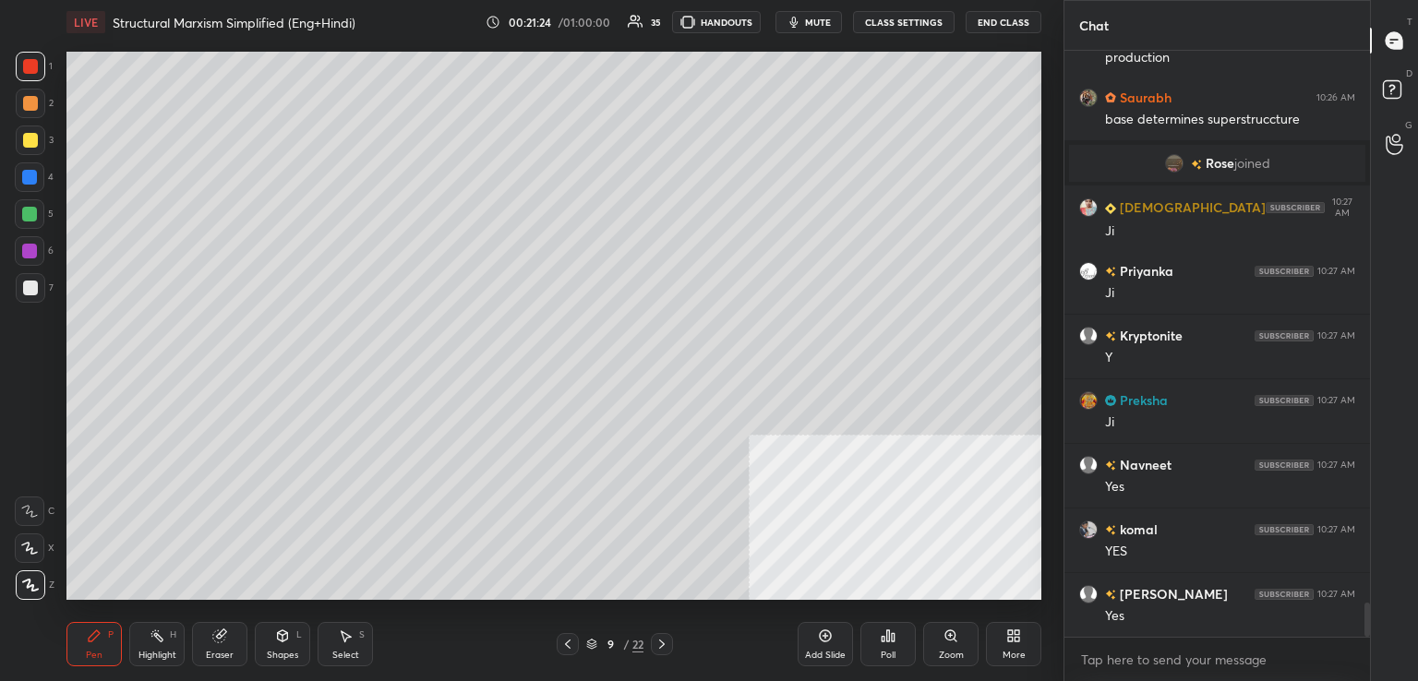
scroll to position [9513, 0]
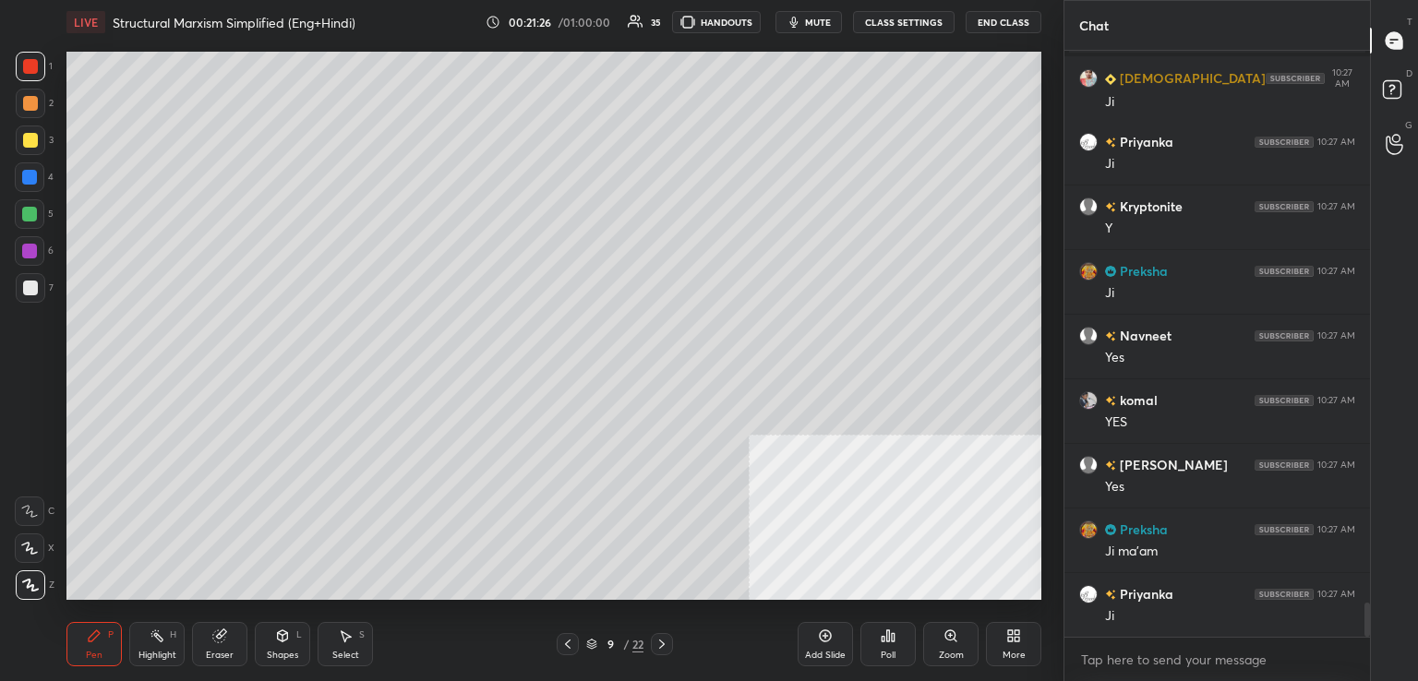
click at [829, 665] on div "Add Slide" at bounding box center [824, 644] width 55 height 44
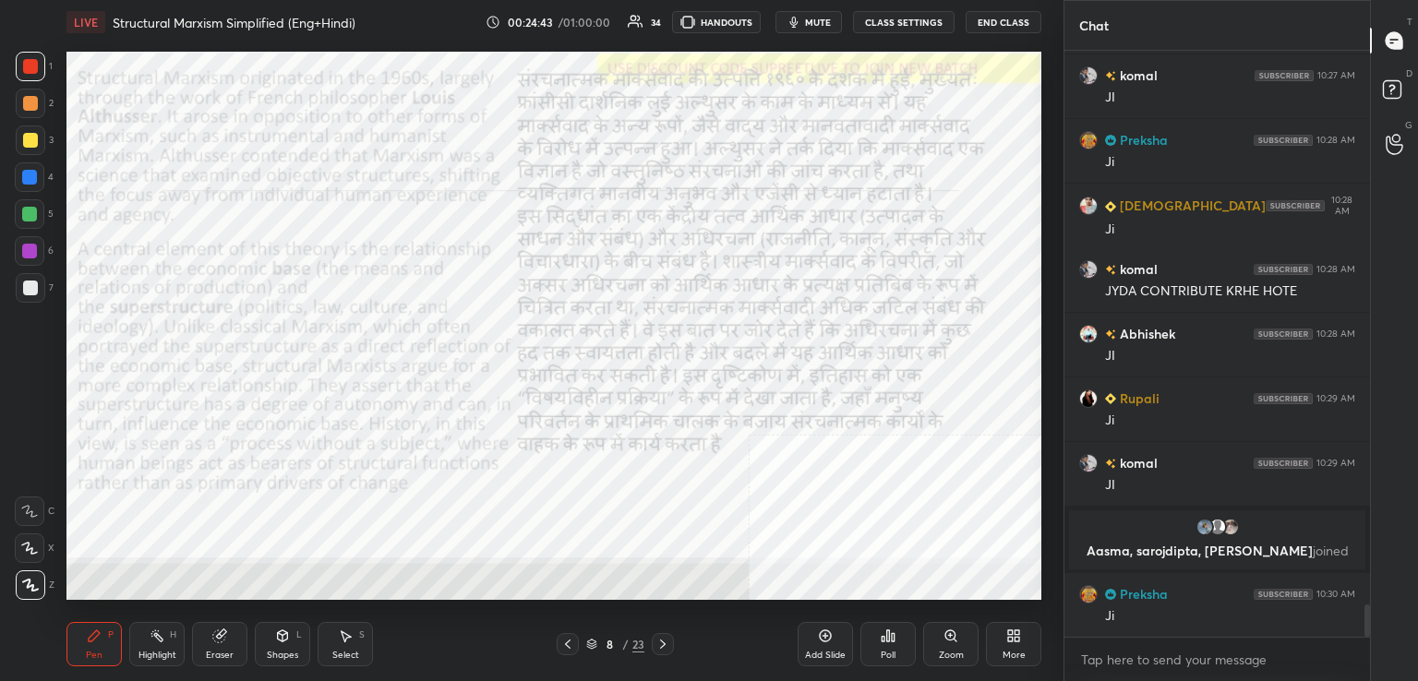
scroll to position [10175, 0]
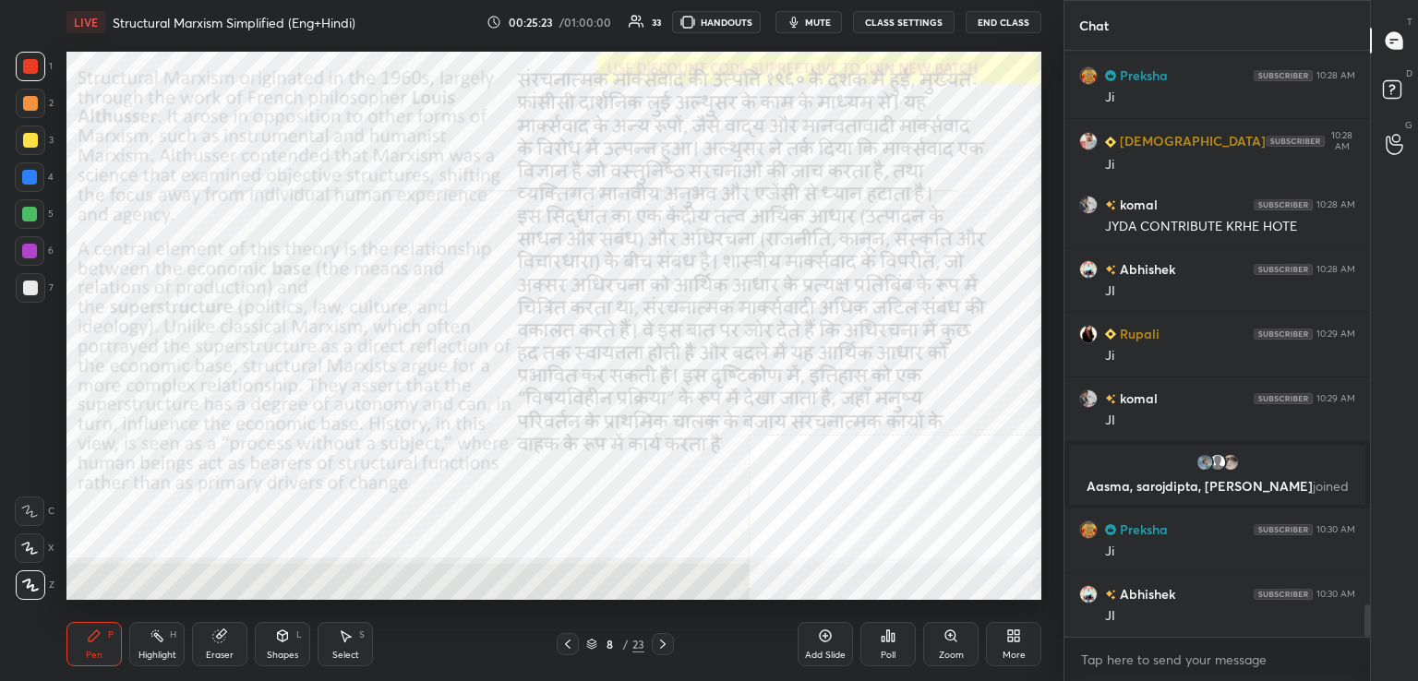
click at [834, 627] on div "Add Slide" at bounding box center [824, 644] width 55 height 44
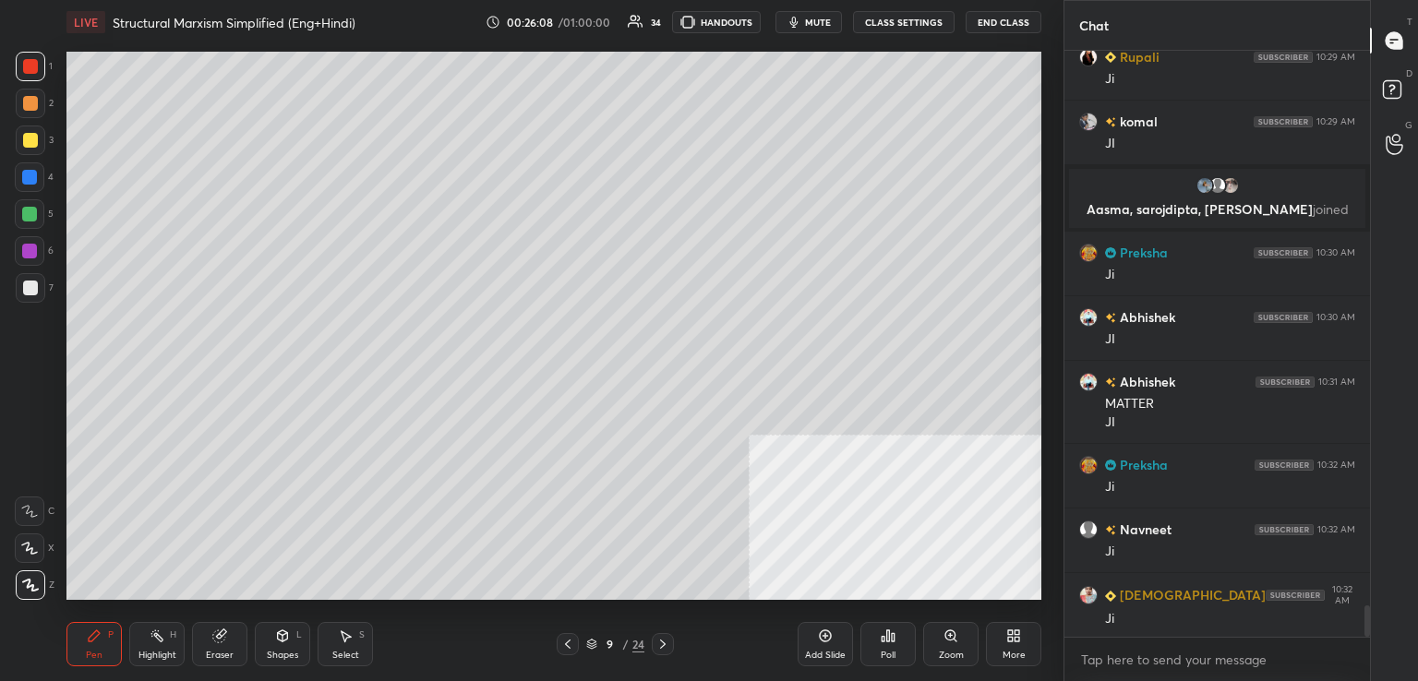
scroll to position [10517, 0]
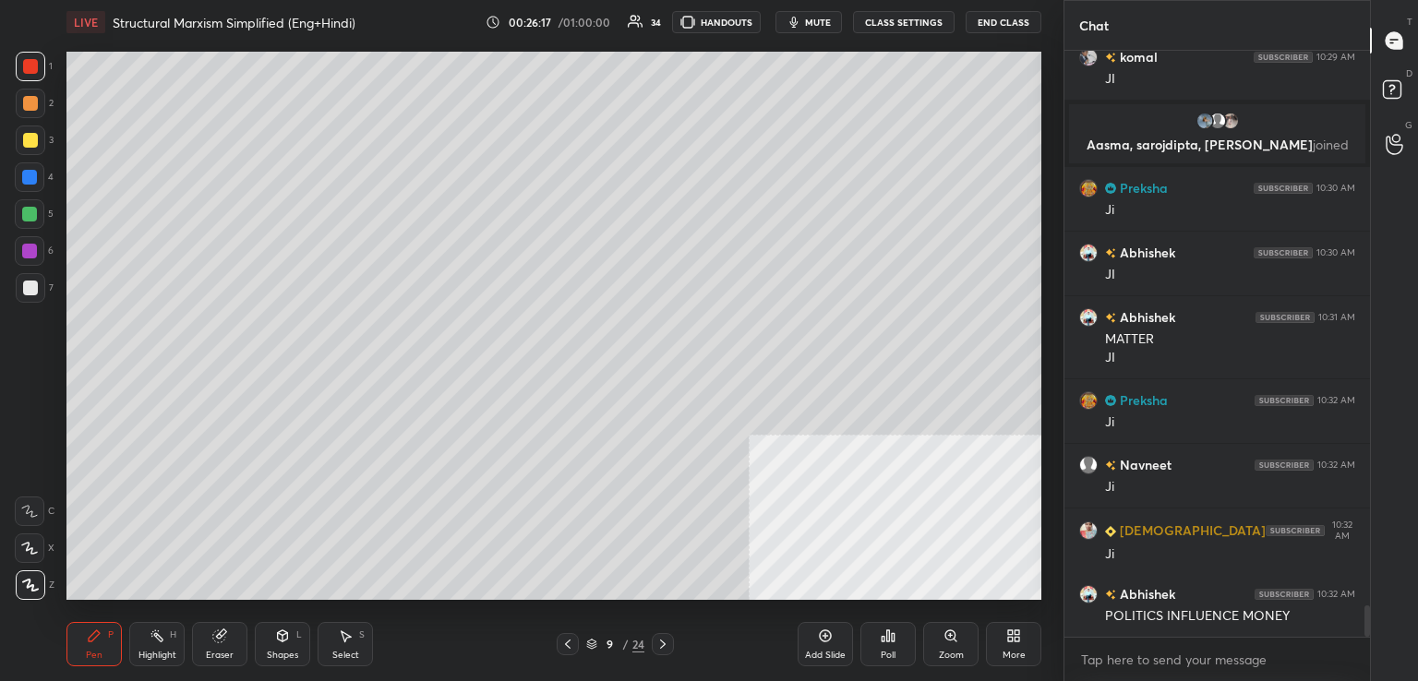
click at [453, 602] on div "Setting up your live class Poll for secs No correct answer Start poll" at bounding box center [553, 325] width 989 height 563
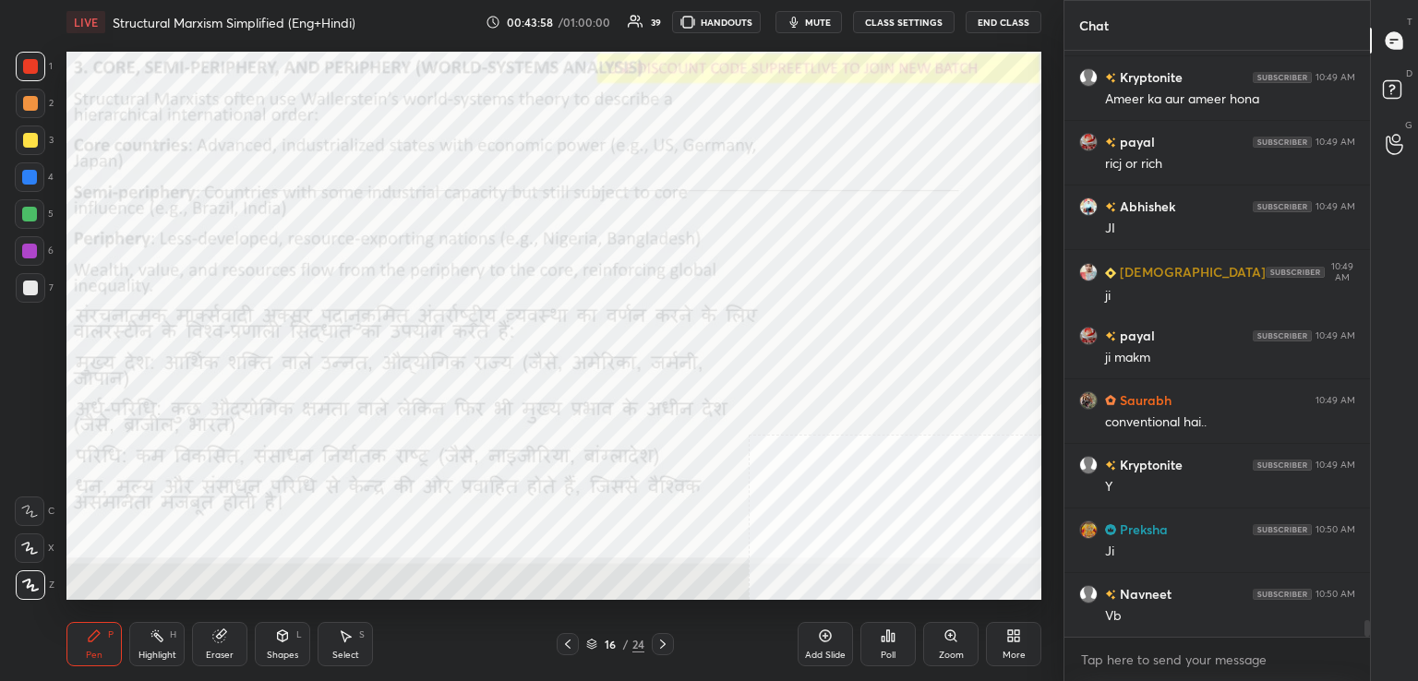
scroll to position [20115, 0]
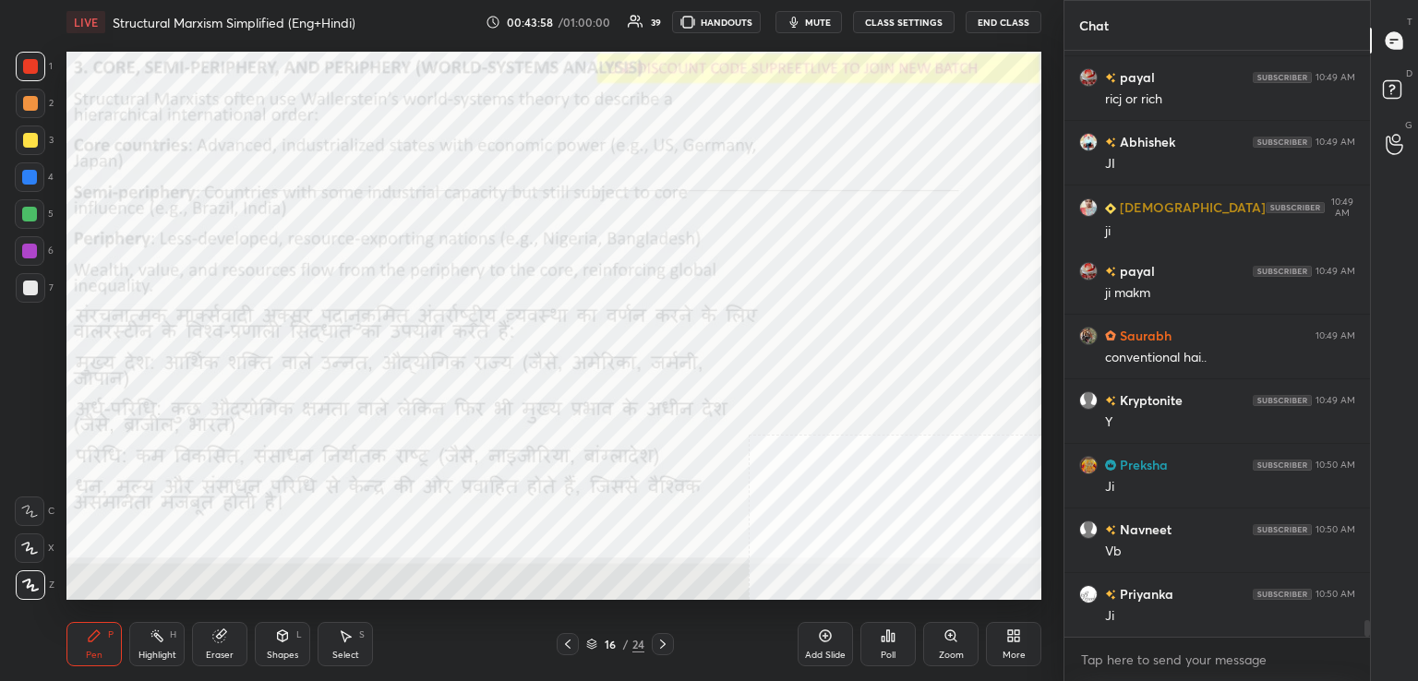
click at [834, 628] on div "Add Slide" at bounding box center [824, 644] width 55 height 44
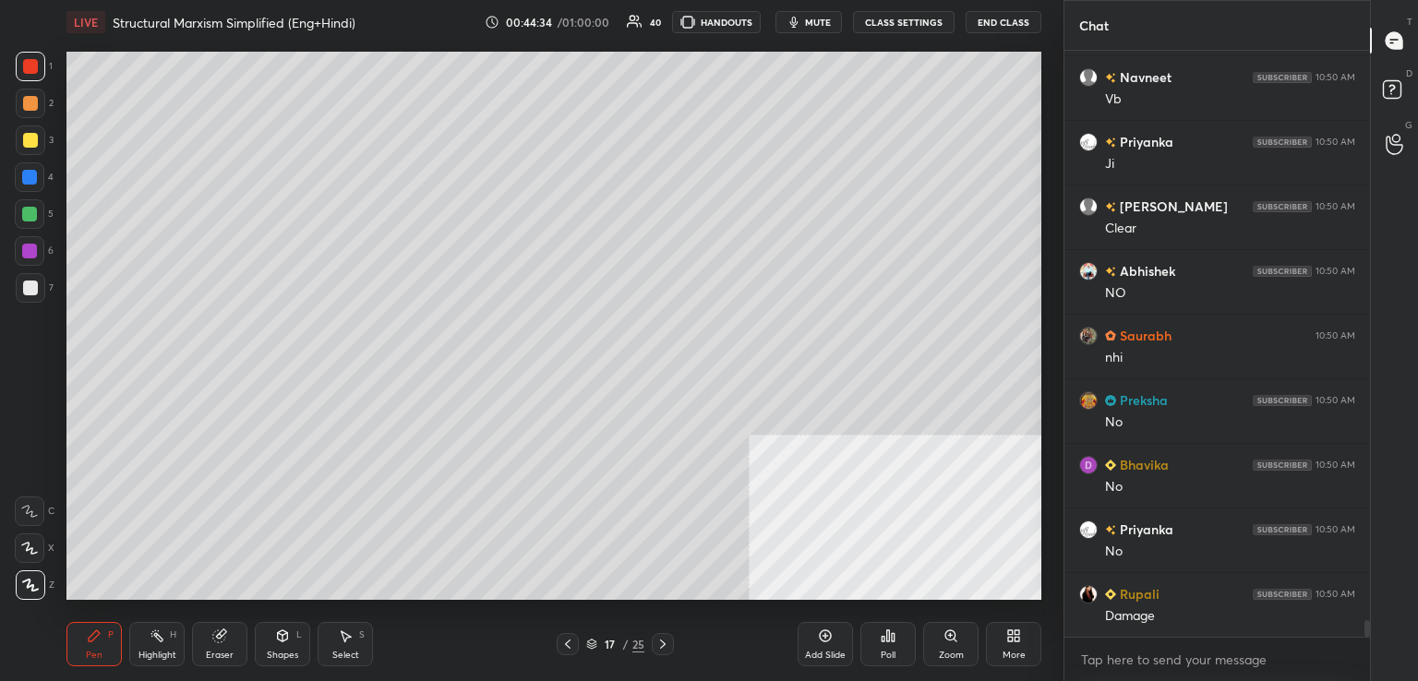
scroll to position [20631, 0]
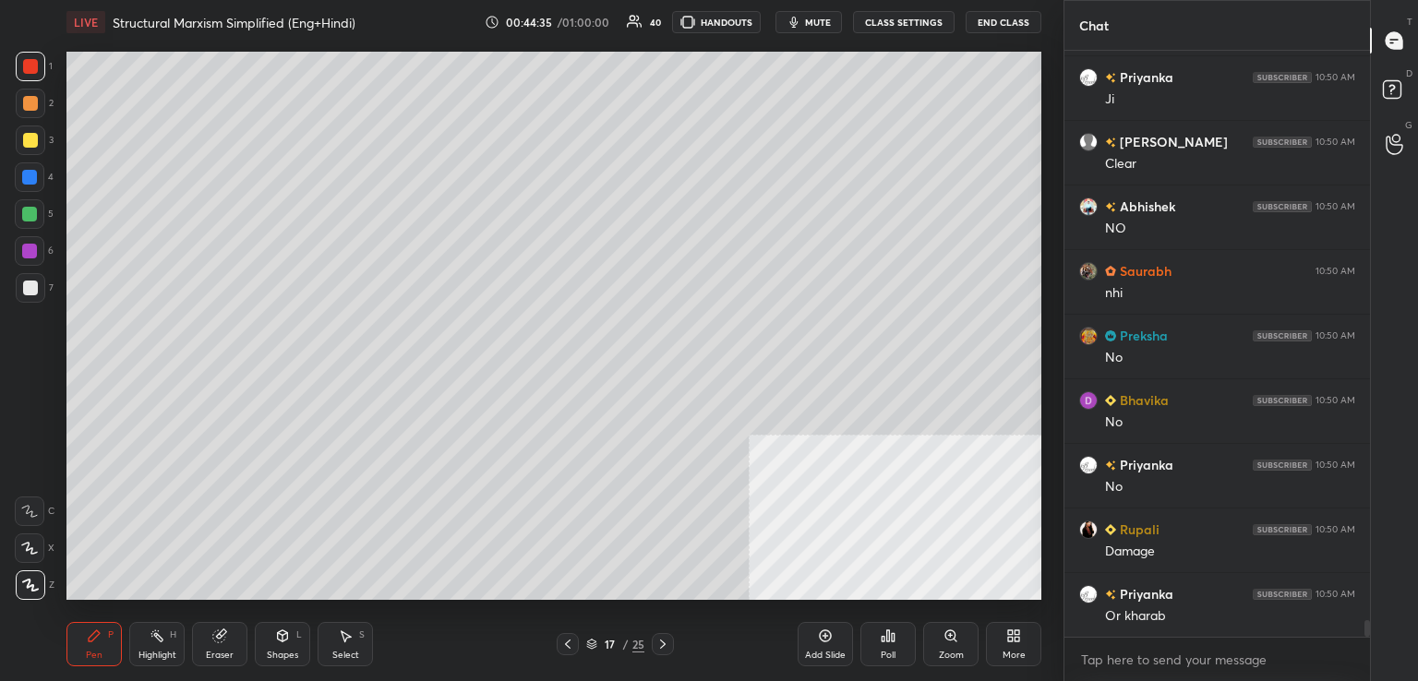
click at [201, 659] on div "Eraser" at bounding box center [219, 644] width 55 height 44
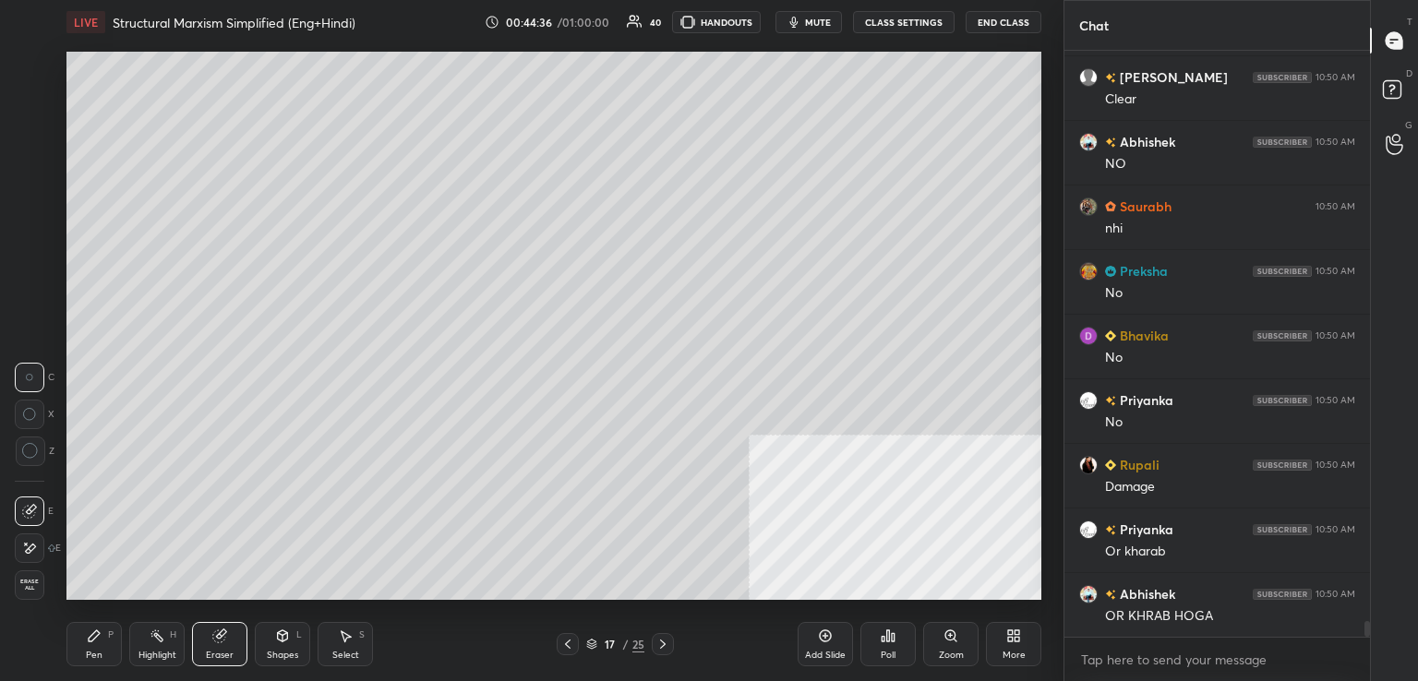
scroll to position [20760, 0]
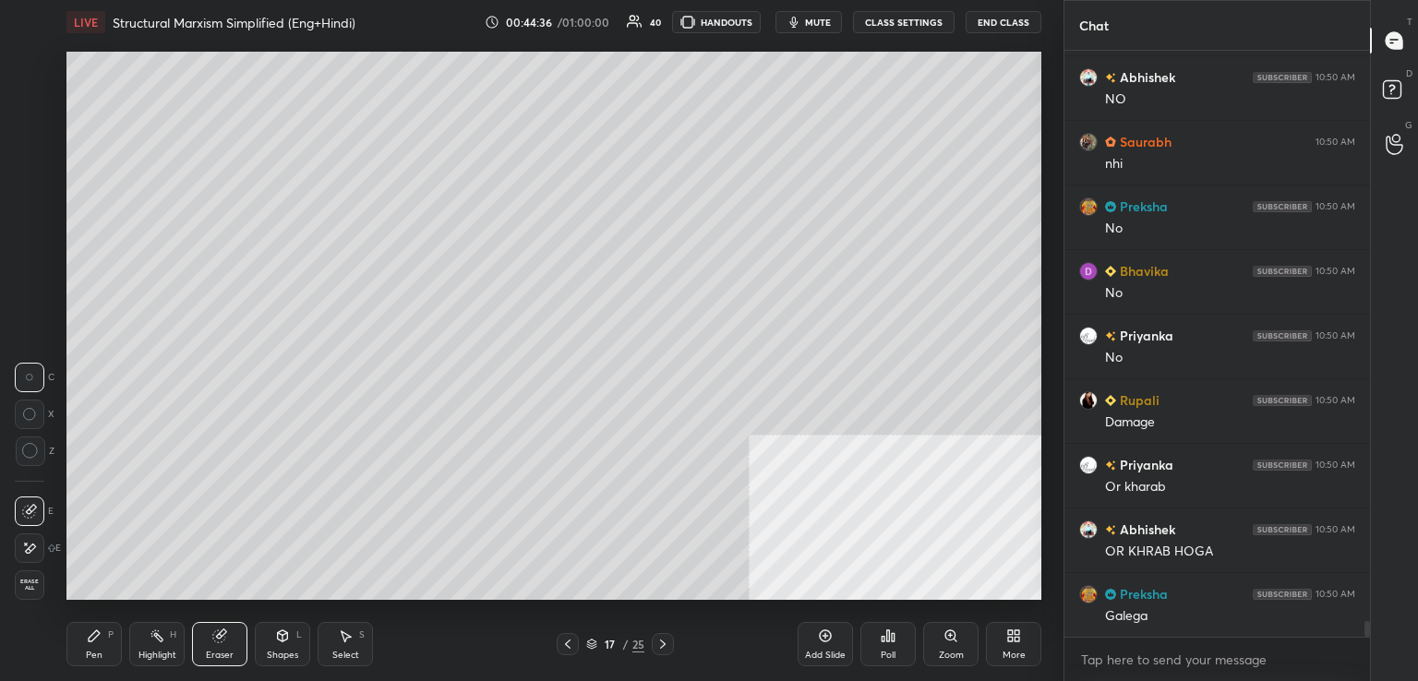
click at [27, 582] on span "Erase all" at bounding box center [30, 585] width 28 height 13
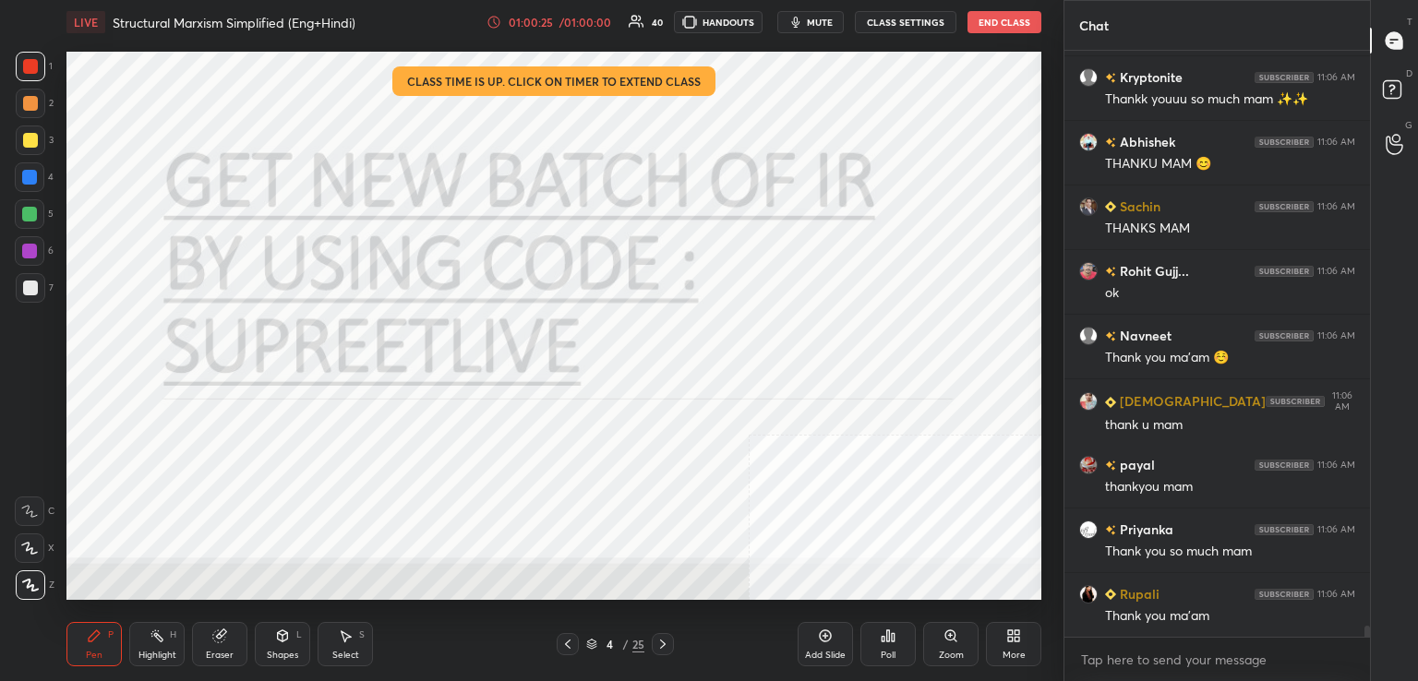
scroll to position [30067, 0]
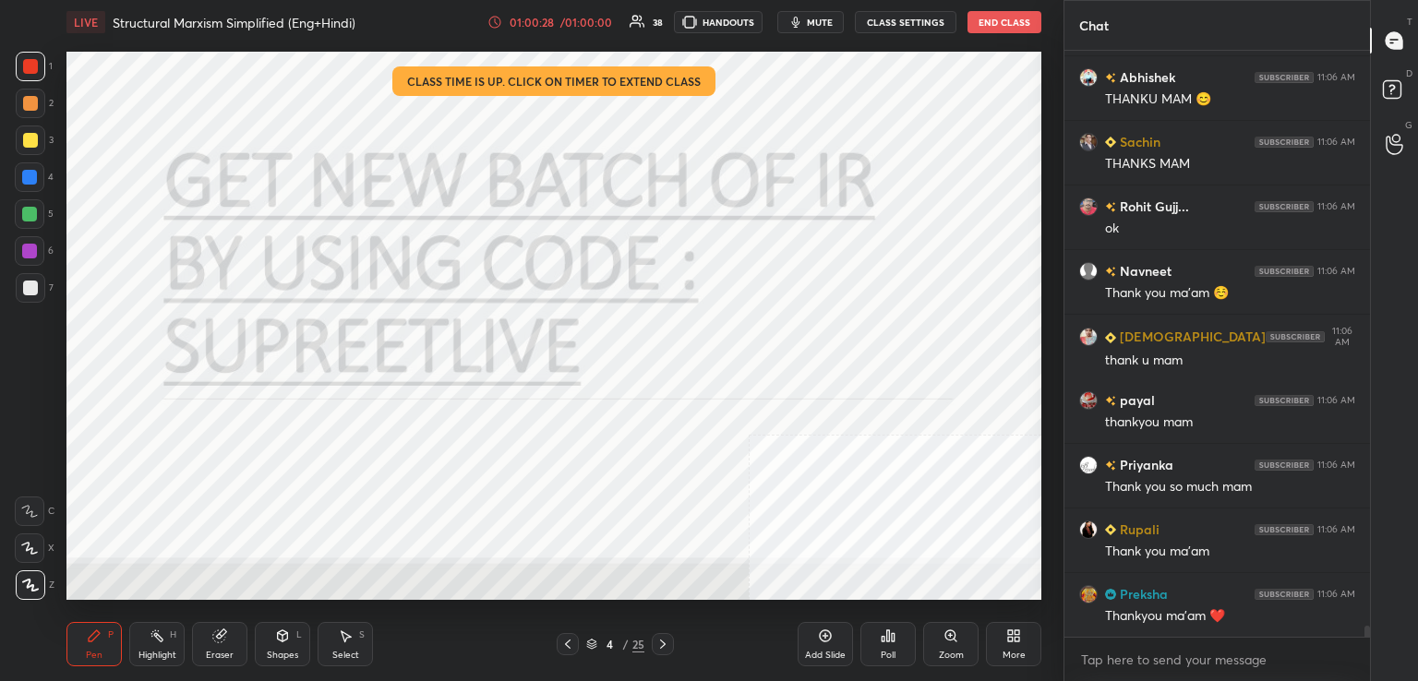
click at [995, 35] on div "LIVE Structural Marxism Simplified (Eng+Hindi) 01:00:28 / 01:00:00 38 HANDOUTS …" at bounding box center [553, 22] width 975 height 44
click at [1004, 18] on button "End Class" at bounding box center [1004, 22] width 74 height 22
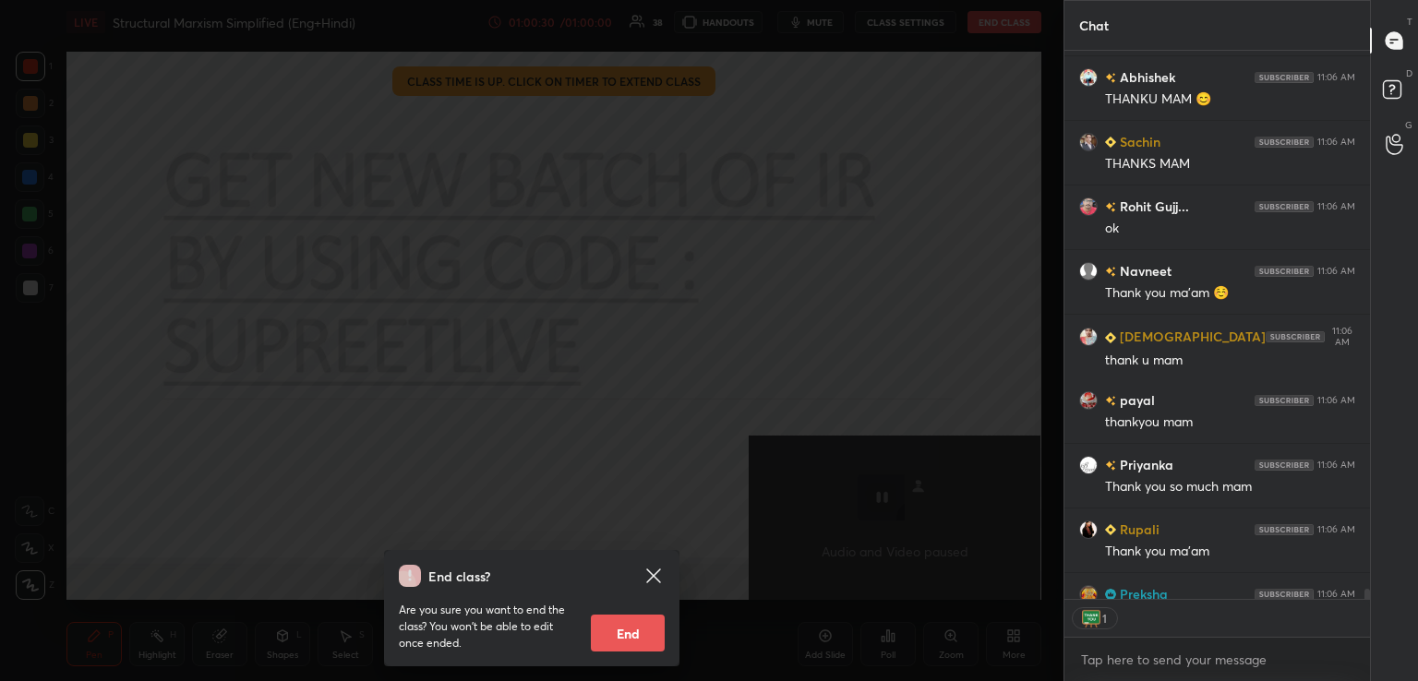
scroll to position [6, 6]
click at [629, 628] on button "End" at bounding box center [628, 633] width 74 height 37
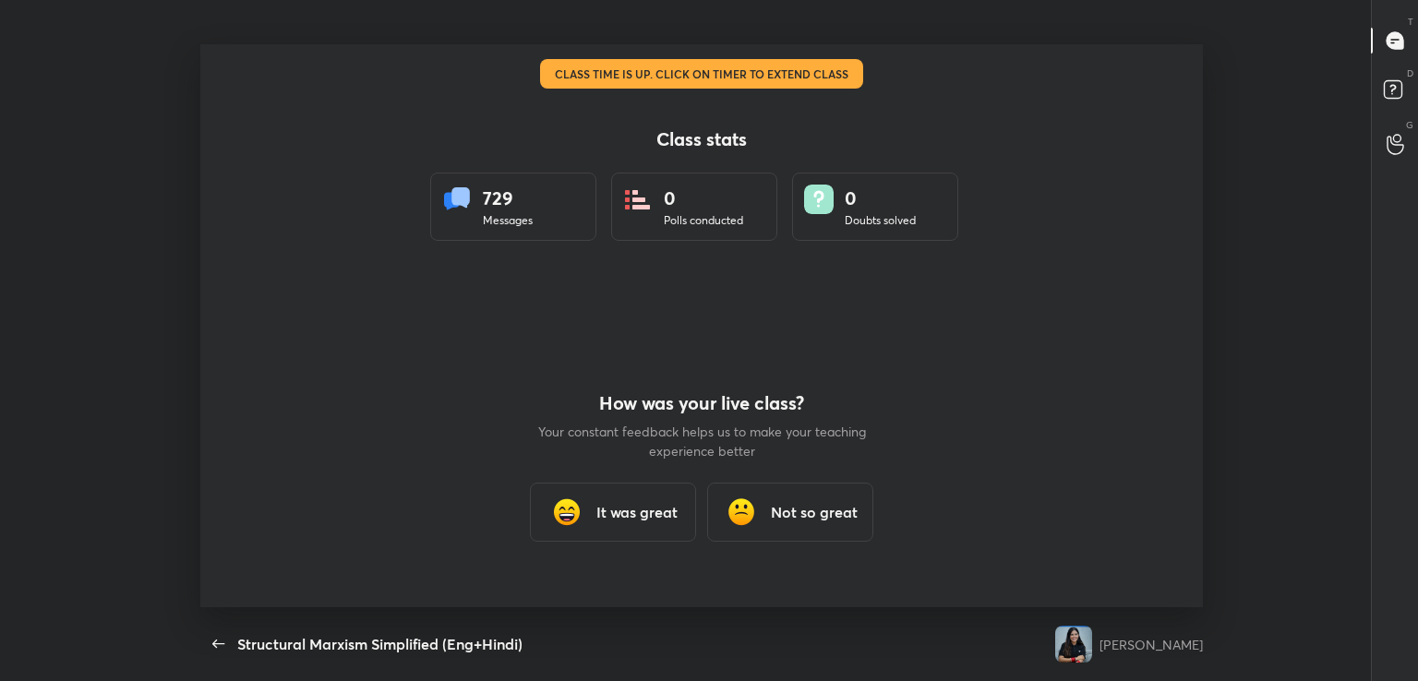
scroll to position [0, 0]
type textarea "x"
